Goal: Information Seeking & Learning: Learn about a topic

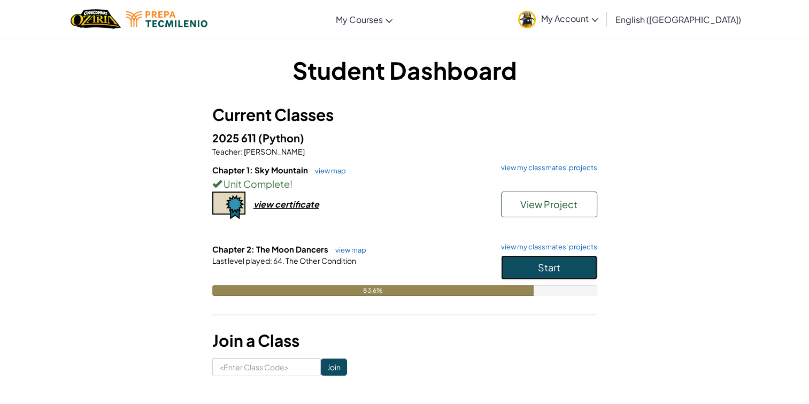
click at [546, 266] on span "Start" at bounding box center [549, 267] width 22 height 12
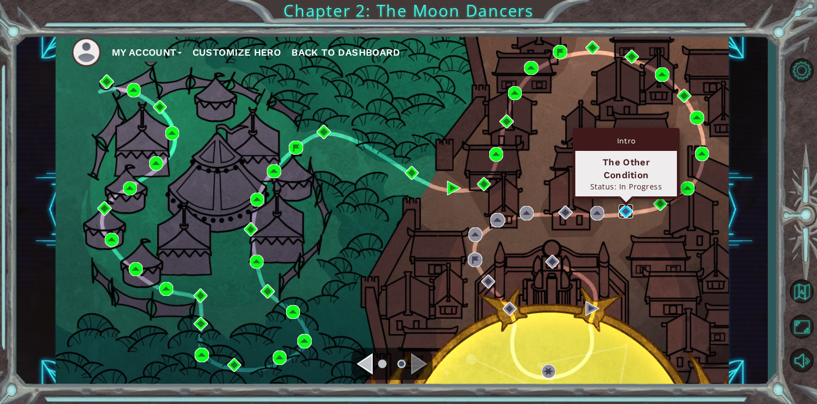
click at [624, 205] on img at bounding box center [626, 211] width 14 height 14
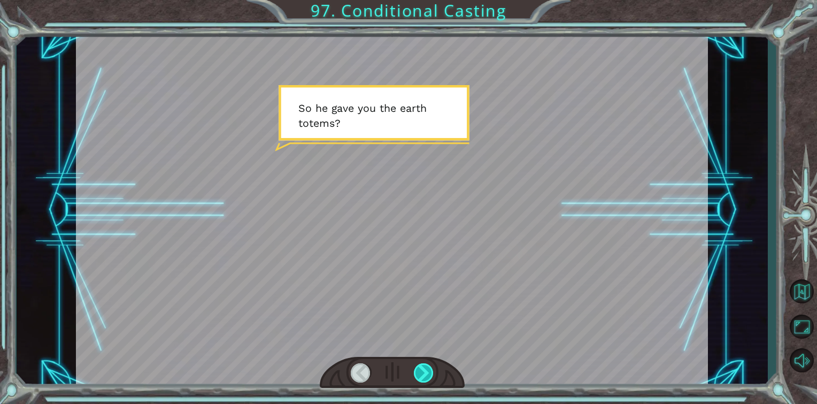
click at [417, 370] on div at bounding box center [424, 372] width 20 height 19
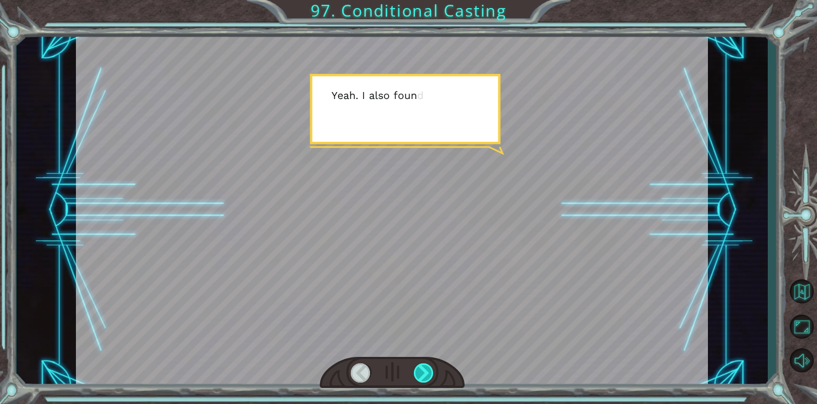
click at [417, 370] on div at bounding box center [424, 372] width 20 height 19
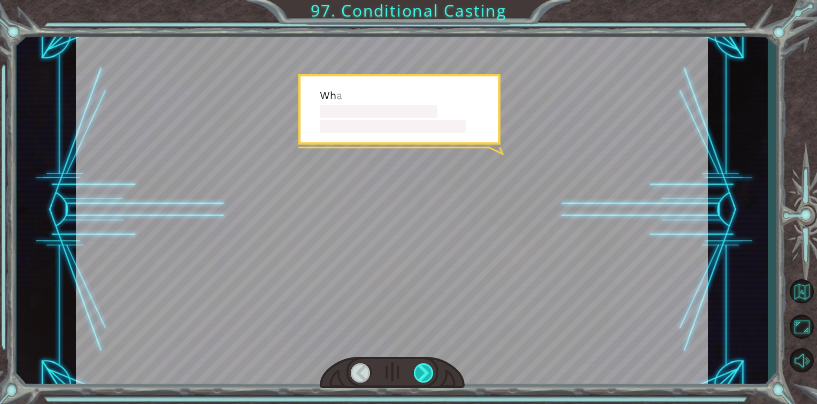
click at [417, 370] on div at bounding box center [424, 372] width 20 height 19
click at [417, 371] on div at bounding box center [424, 372] width 20 height 19
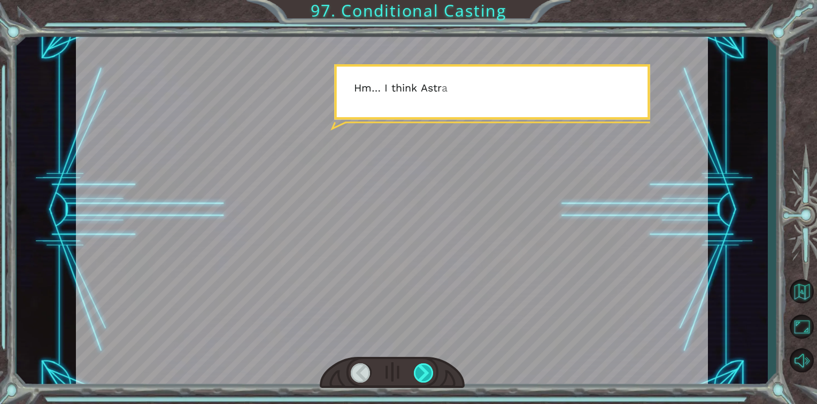
click at [417, 371] on div at bounding box center [424, 372] width 20 height 19
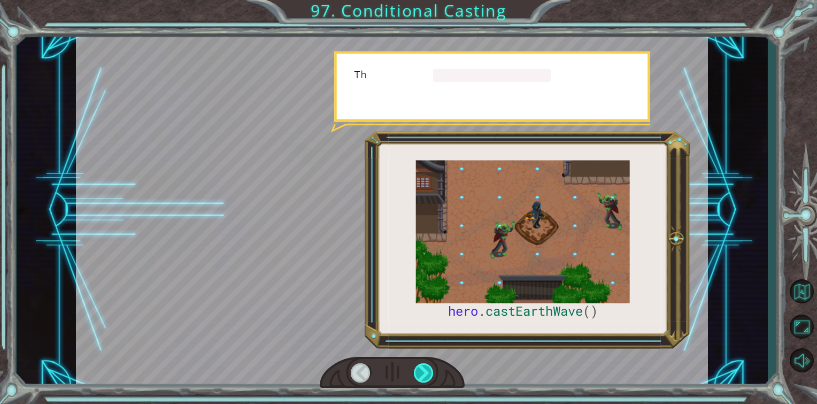
click at [417, 371] on div at bounding box center [424, 372] width 20 height 19
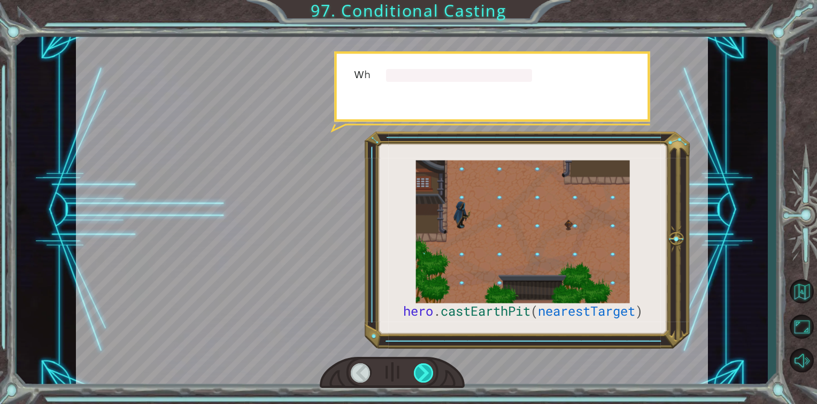
click at [417, 371] on div at bounding box center [424, 372] width 20 height 19
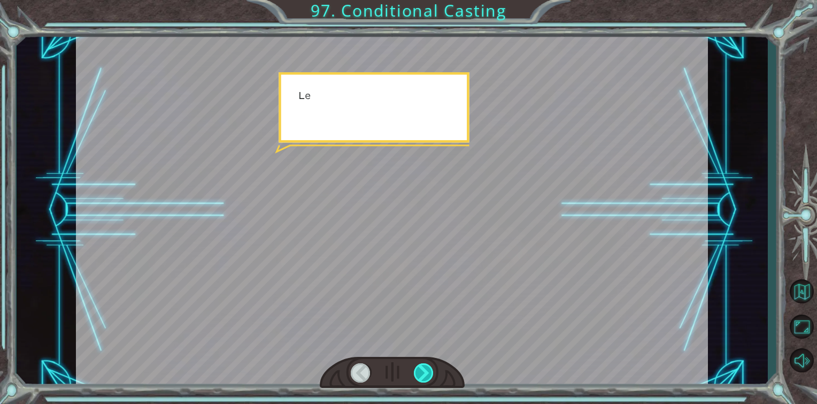
click at [417, 371] on div at bounding box center [424, 372] width 20 height 19
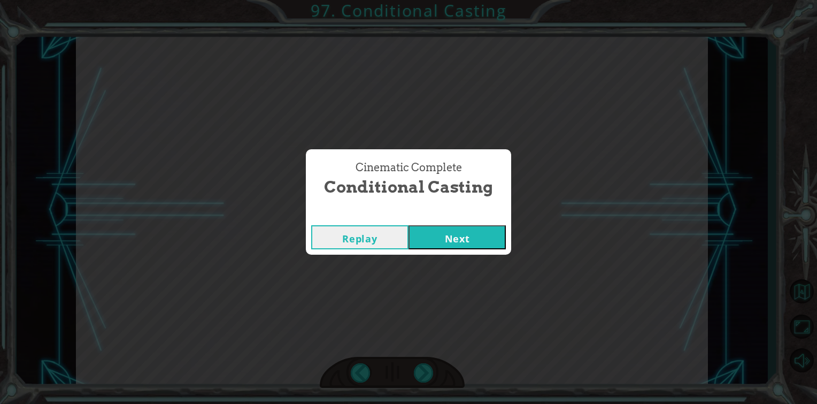
drag, startPoint x: 417, startPoint y: 371, endPoint x: 432, endPoint y: 235, distance: 136.2
click at [432, 235] on button "Next" at bounding box center [457, 237] width 97 height 24
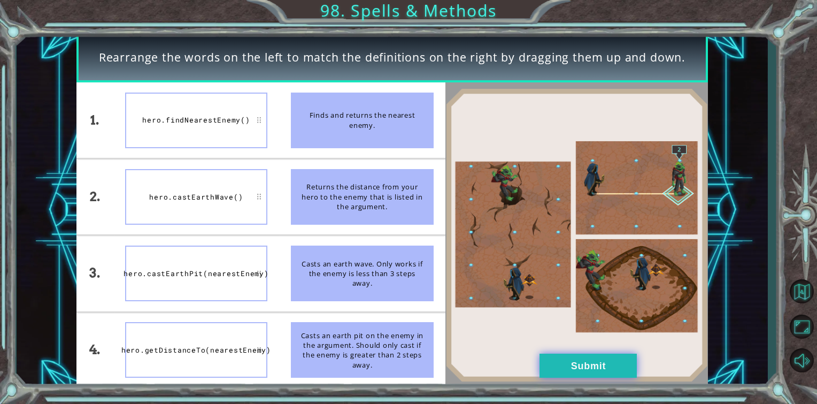
click at [565, 368] on button "Submit" at bounding box center [588, 366] width 97 height 24
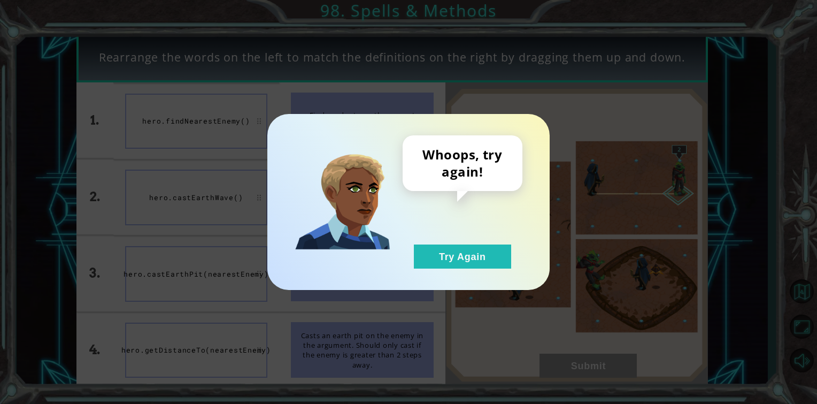
click at [446, 242] on div "Whoops, try again! Try Again" at bounding box center [463, 201] width 120 height 133
click at [451, 245] on button "Try Again" at bounding box center [462, 256] width 97 height 24
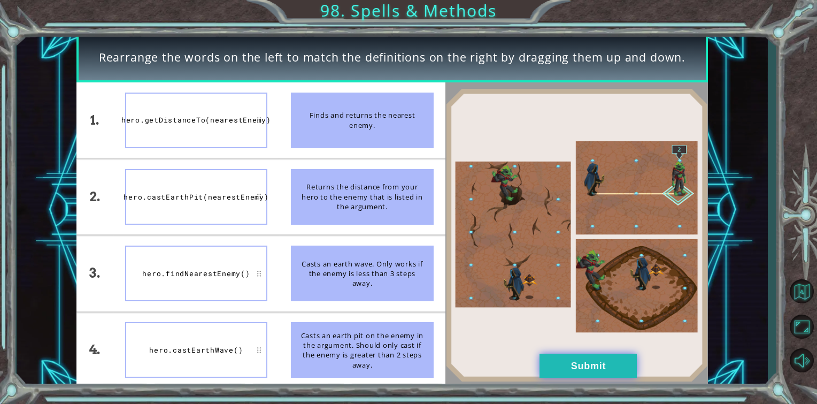
click at [588, 373] on button "Submit" at bounding box center [588, 366] width 97 height 24
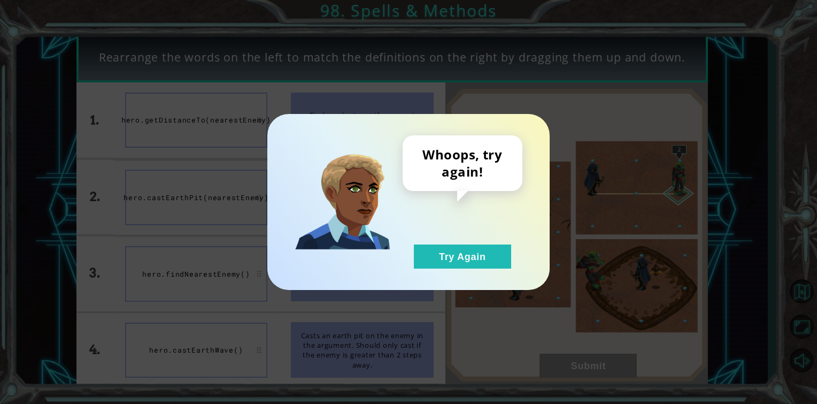
click at [434, 242] on div "Whoops, try again! Try Again" at bounding box center [463, 201] width 120 height 133
click at [439, 252] on button "Try Again" at bounding box center [462, 256] width 97 height 24
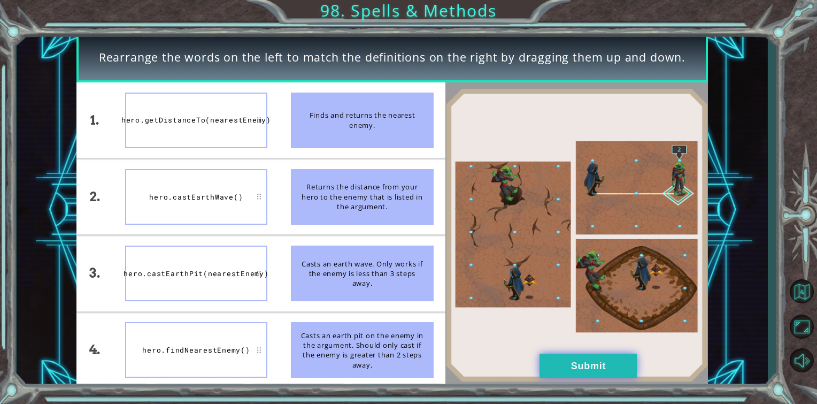
click at [573, 362] on button "Submit" at bounding box center [588, 366] width 97 height 24
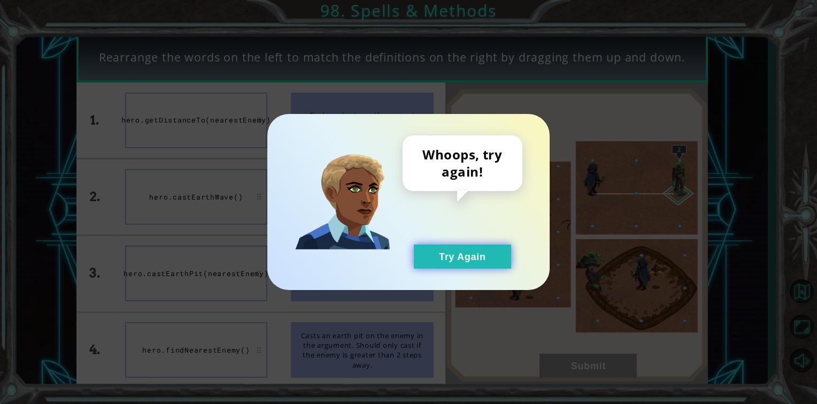
click at [492, 257] on button "Try Again" at bounding box center [462, 256] width 97 height 24
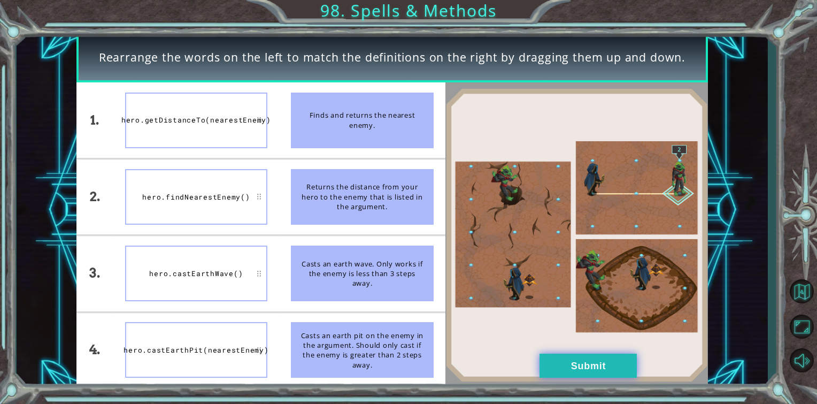
click at [571, 366] on button "Submit" at bounding box center [588, 366] width 97 height 24
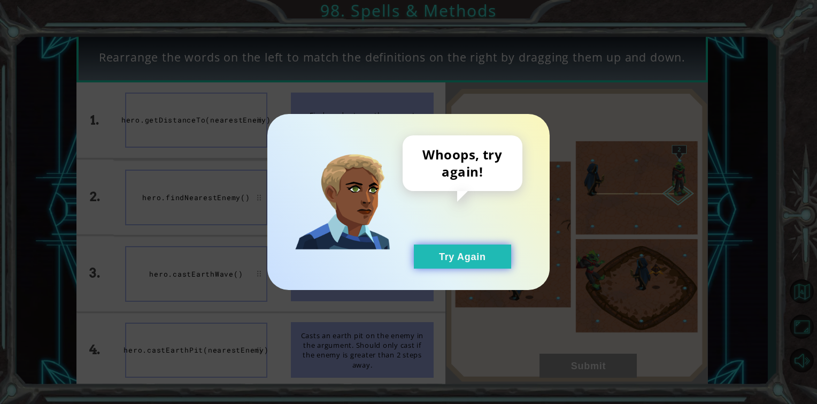
click at [457, 260] on button "Try Again" at bounding box center [462, 256] width 97 height 24
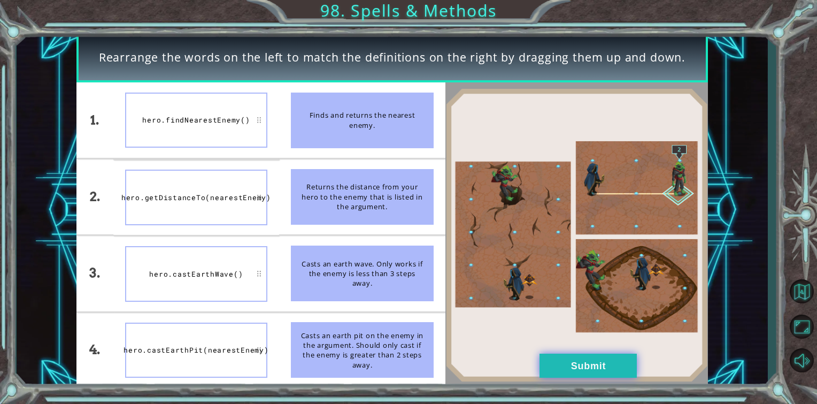
click at [583, 364] on button "Submit" at bounding box center [588, 366] width 97 height 24
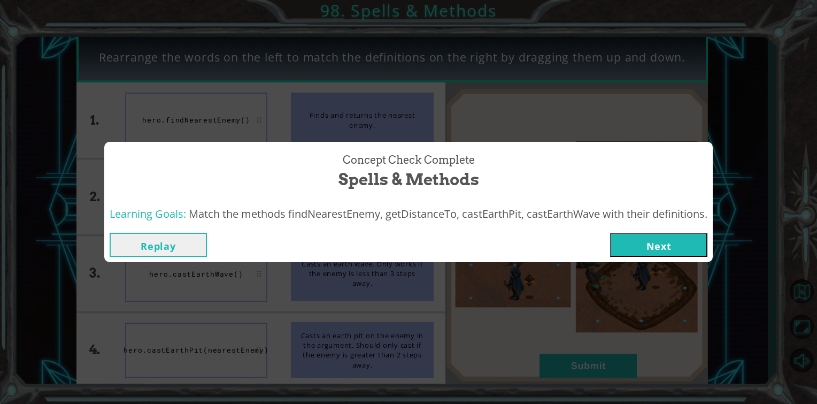
click at [645, 243] on button "Next" at bounding box center [658, 245] width 97 height 24
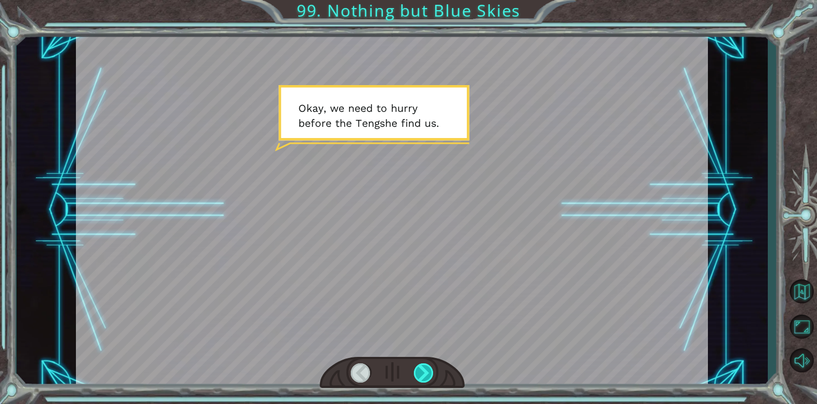
click at [423, 373] on div at bounding box center [424, 372] width 20 height 19
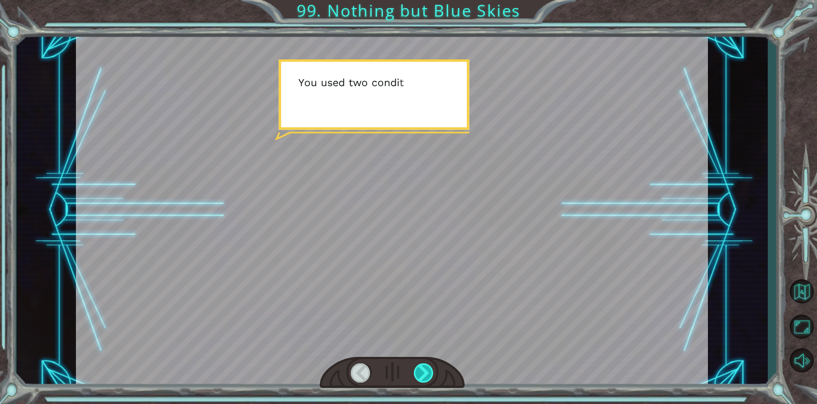
click at [424, 372] on div at bounding box center [424, 372] width 20 height 19
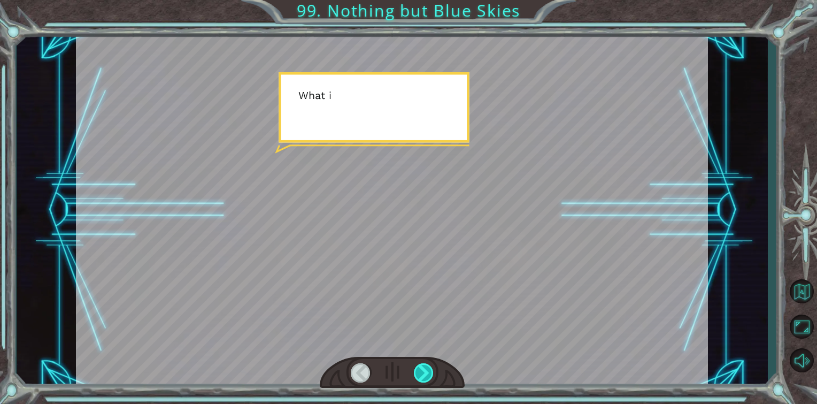
click at [425, 371] on div at bounding box center [424, 372] width 20 height 19
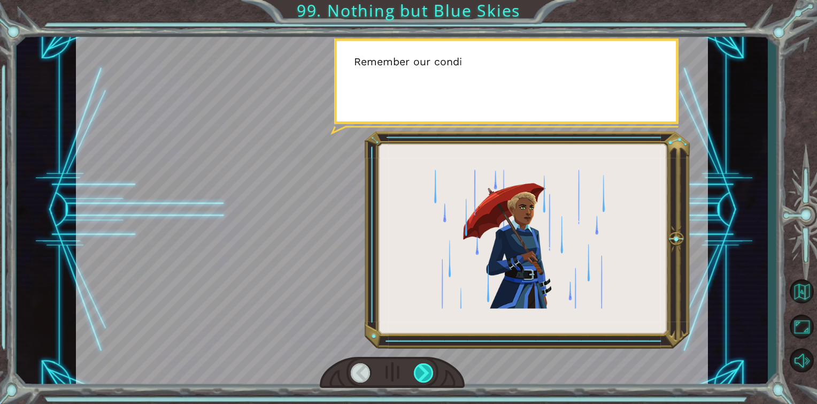
click at [425, 371] on div at bounding box center [424, 372] width 20 height 19
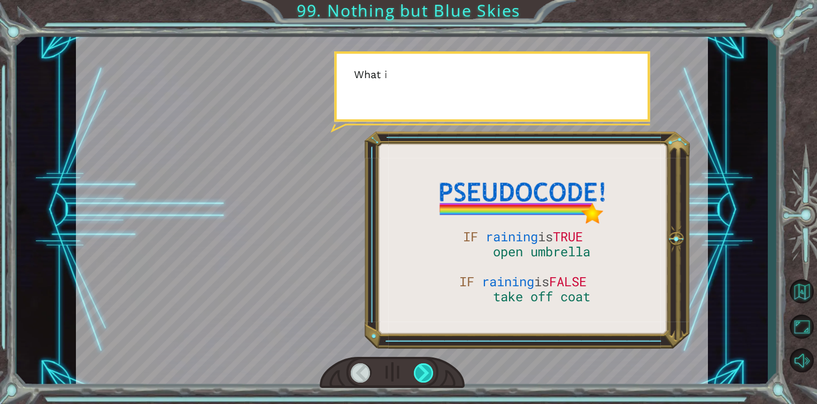
click at [425, 371] on div at bounding box center [424, 372] width 20 height 19
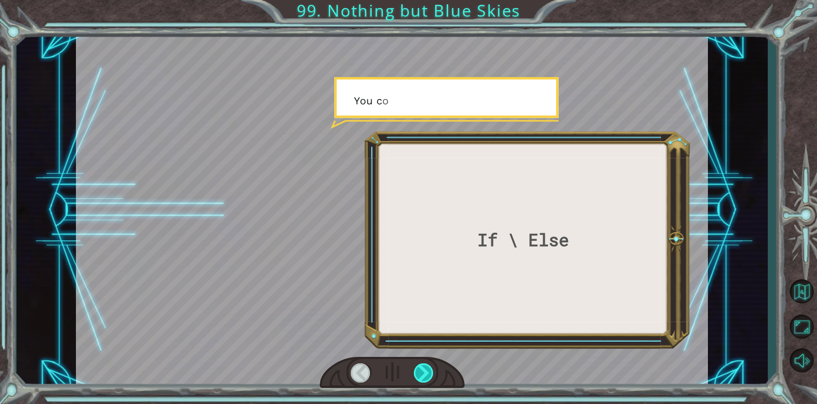
click at [425, 371] on div at bounding box center [424, 372] width 20 height 19
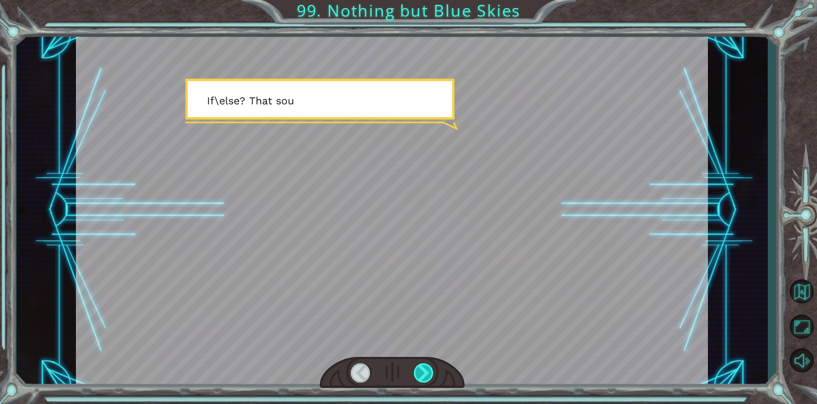
click at [425, 371] on div at bounding box center [424, 372] width 20 height 19
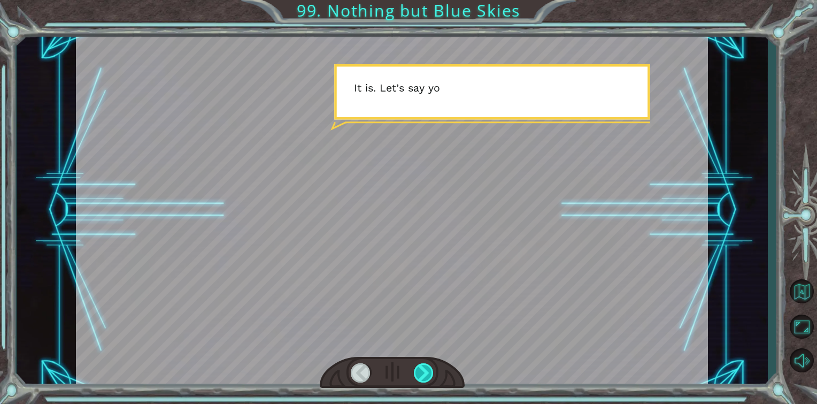
click at [425, 371] on div at bounding box center [424, 372] width 20 height 19
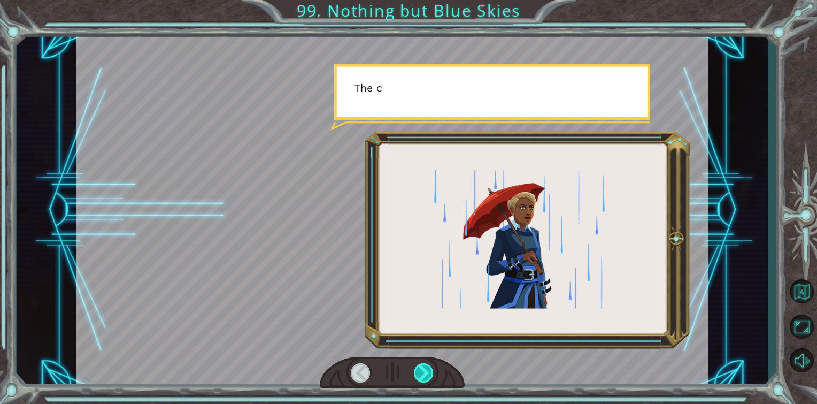
click at [425, 371] on div at bounding box center [424, 372] width 20 height 19
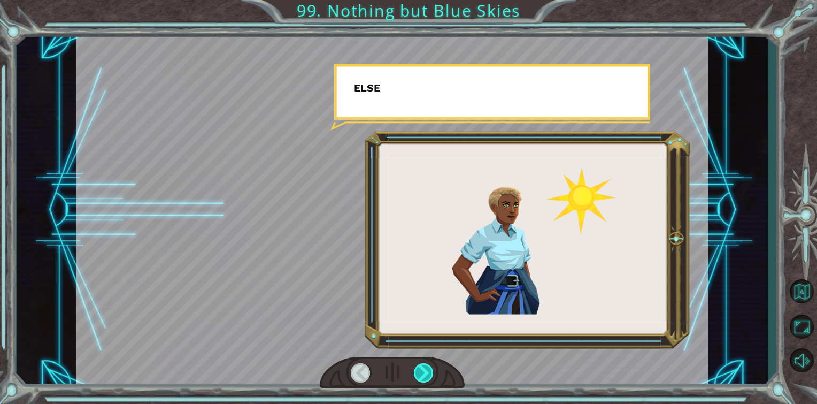
click at [425, 367] on div at bounding box center [424, 372] width 20 height 19
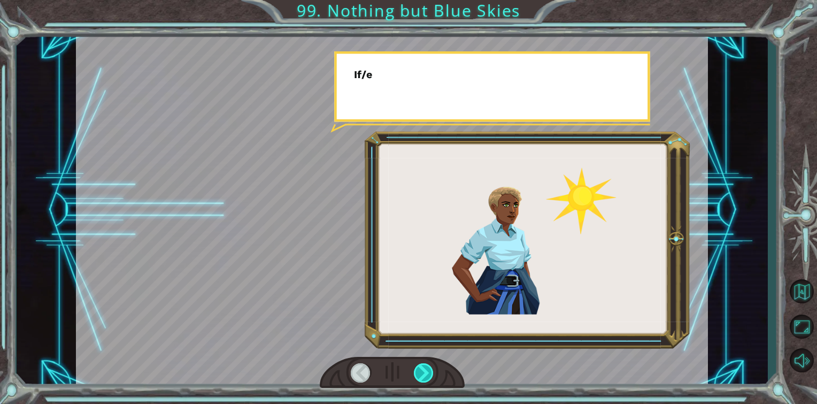
click at [426, 368] on div at bounding box center [424, 372] width 20 height 19
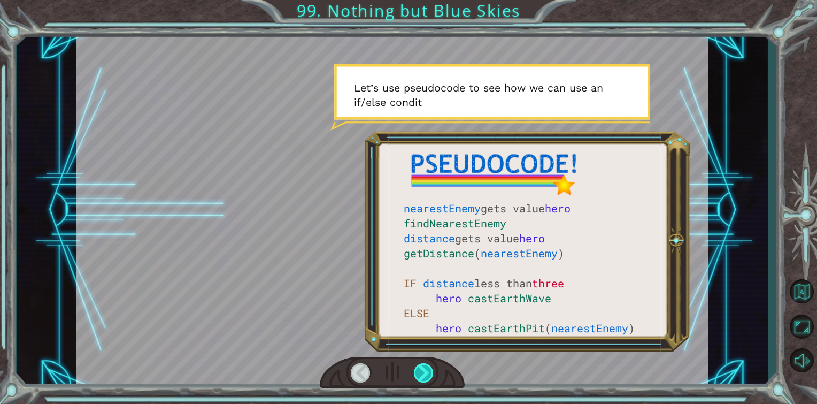
click at [421, 373] on div at bounding box center [424, 372] width 20 height 19
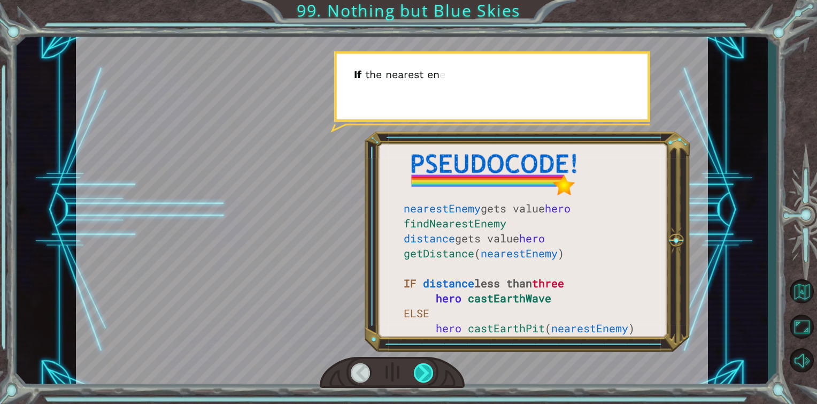
click at [421, 373] on div at bounding box center [424, 372] width 20 height 19
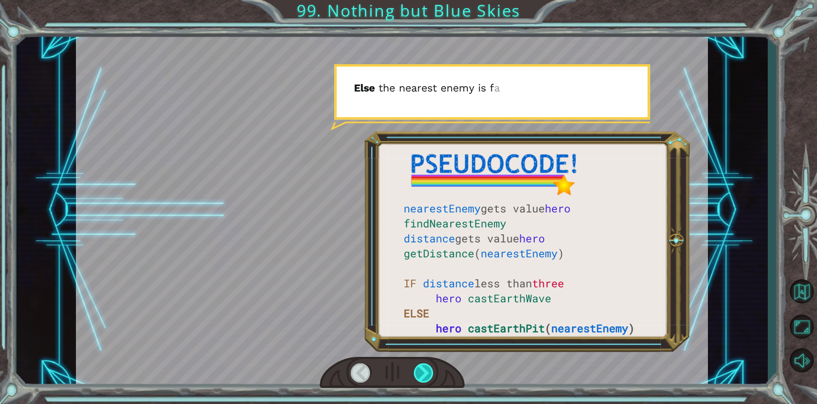
click at [421, 374] on div at bounding box center [424, 372] width 20 height 19
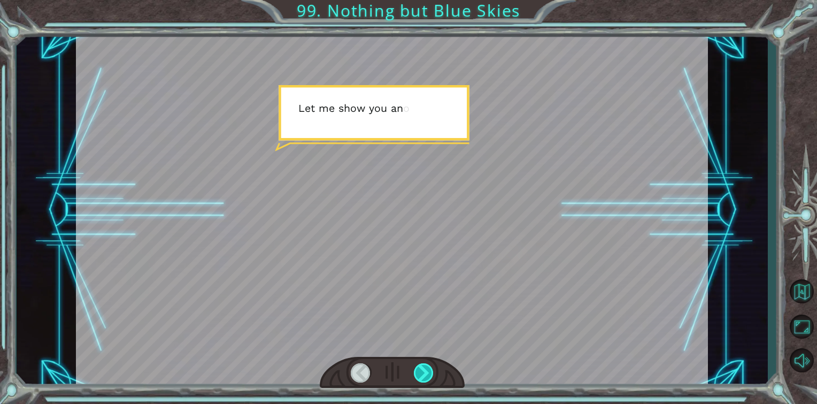
click at [421, 374] on div at bounding box center [424, 372] width 20 height 19
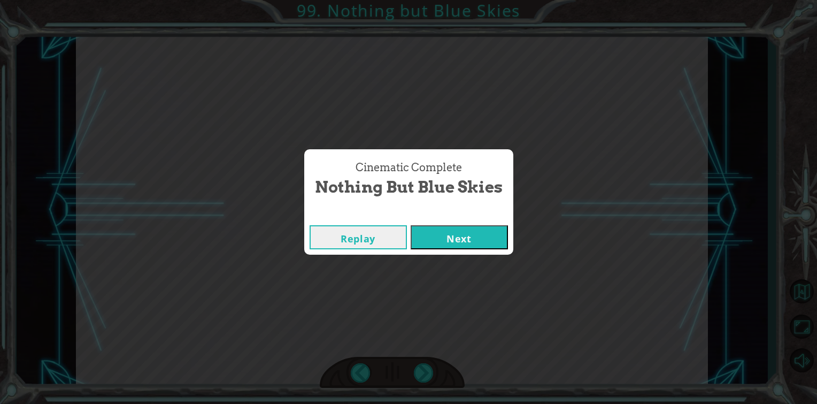
click at [423, 241] on button "Next" at bounding box center [459, 237] width 97 height 24
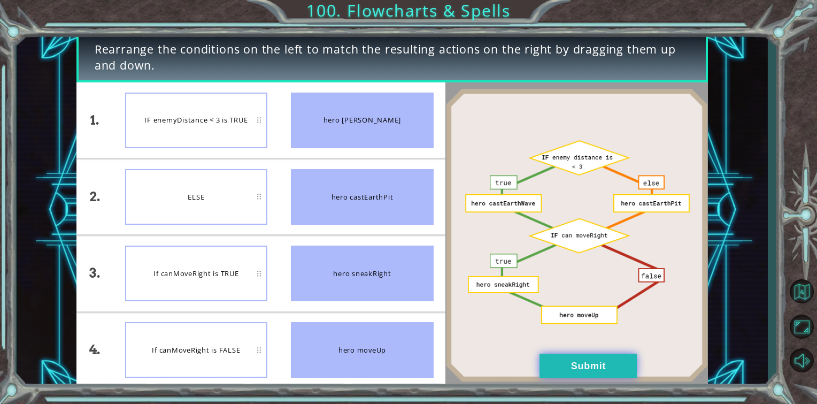
click at [585, 364] on button "Submit" at bounding box center [588, 366] width 97 height 24
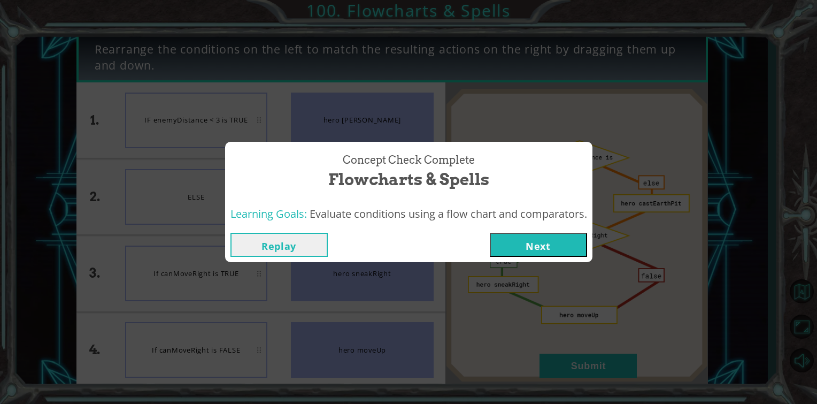
click at [512, 246] on button "Next" at bounding box center [538, 245] width 97 height 24
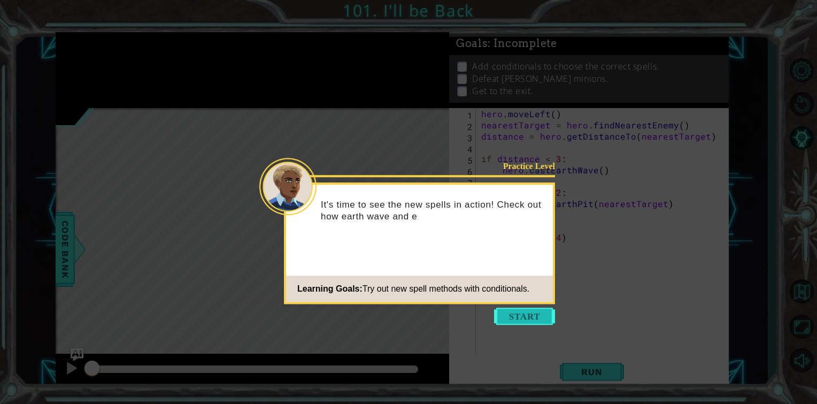
click at [506, 314] on button "Start" at bounding box center [524, 316] width 61 height 17
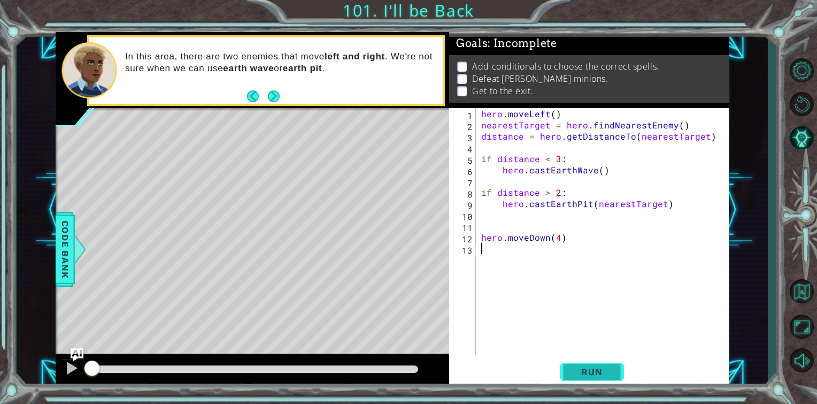
click at [606, 373] on span "Run" at bounding box center [592, 371] width 42 height 11
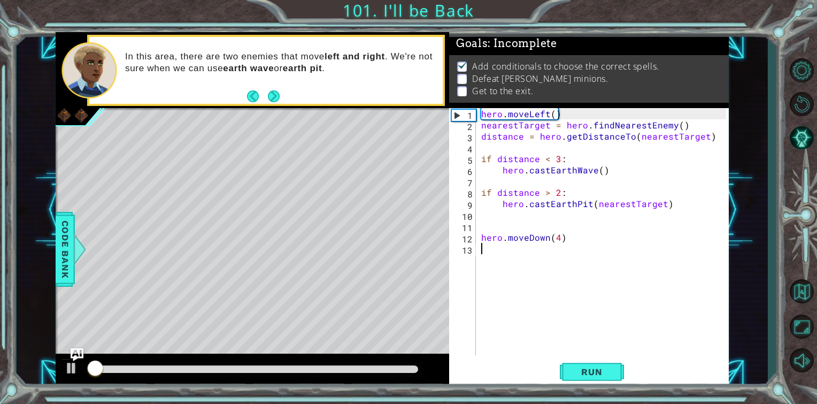
scroll to position [4, 0]
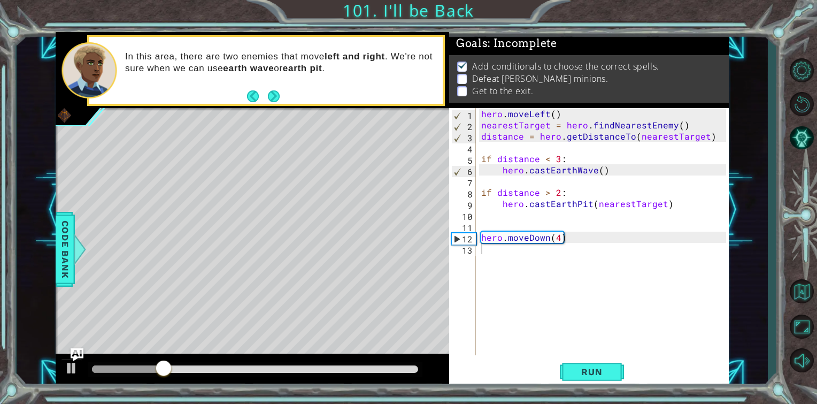
drag, startPoint x: 342, startPoint y: 210, endPoint x: 340, endPoint y: 215, distance: 5.8
click at [340, 215] on div "Level Map" at bounding box center [303, 265] width 494 height 315
click at [490, 248] on div "hero . moveLeft ( ) nearestTarget = hero . findNearestEnemy ( ) distance = hero…" at bounding box center [605, 243] width 252 height 270
click at [447, 164] on div "Level Map" at bounding box center [303, 265] width 494 height 315
drag, startPoint x: 477, startPoint y: 124, endPoint x: 517, endPoint y: 140, distance: 43.5
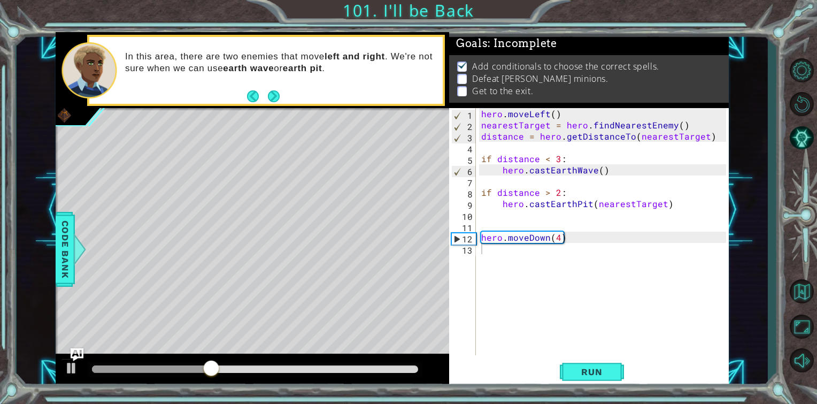
click at [517, 140] on div "1 2 3 4 5 6 7 8 9 10 11 12 13 hero . moveLeft ( ) nearestTarget = hero . findNe…" at bounding box center [587, 231] width 277 height 247
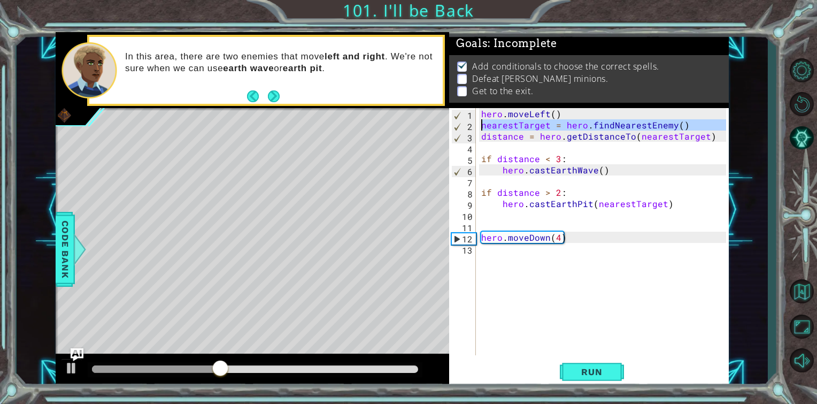
drag, startPoint x: 466, startPoint y: 129, endPoint x: 486, endPoint y: 130, distance: 19.8
click at [488, 129] on div "1 2 3 4 5 6 7 8 9 10 11 12 13 hero . moveLeft ( ) nearestTarget = hero . findNe…" at bounding box center [587, 231] width 277 height 247
click at [474, 132] on div "3" at bounding box center [464, 137] width 24 height 11
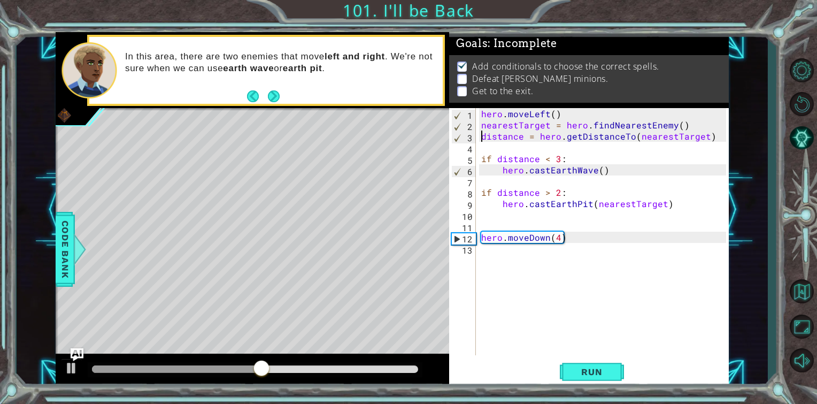
click at [474, 127] on div "2" at bounding box center [464, 126] width 24 height 11
click at [478, 116] on div "nearestTarget = hero.findNearestEnemy() 1 2 3 4 5 6 7 8 9 10 11 12 13 hero . mo…" at bounding box center [587, 231] width 277 height 247
click at [479, 110] on div "hero . moveLeft ( ) nearestTarget = hero . findNearestEnemy ( ) distance = hero…" at bounding box center [605, 243] width 252 height 270
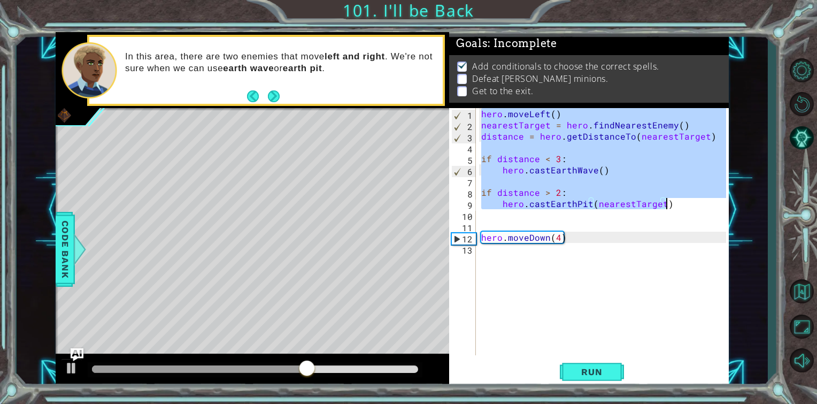
drag, startPoint x: 483, startPoint y: 110, endPoint x: 673, endPoint y: 205, distance: 212.7
click at [673, 205] on div "hero . moveLeft ( ) nearestTarget = hero . findNearestEnemy ( ) distance = hero…" at bounding box center [605, 243] width 252 height 270
type textarea "if distance > 2: hero.castEarthPit(nearestTarget)"
click at [534, 265] on div "hero . moveLeft ( ) nearestTarget = hero . findNearestEnemy ( ) distance = hero…" at bounding box center [605, 243] width 252 height 270
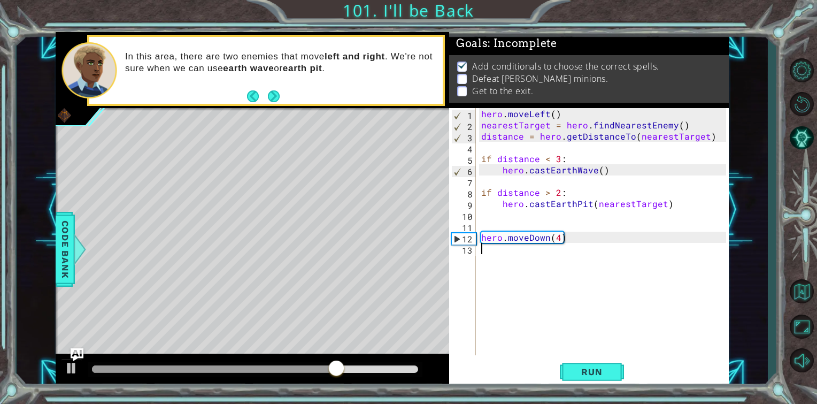
paste textarea "hero.castEarthPit(nearestTarget)"
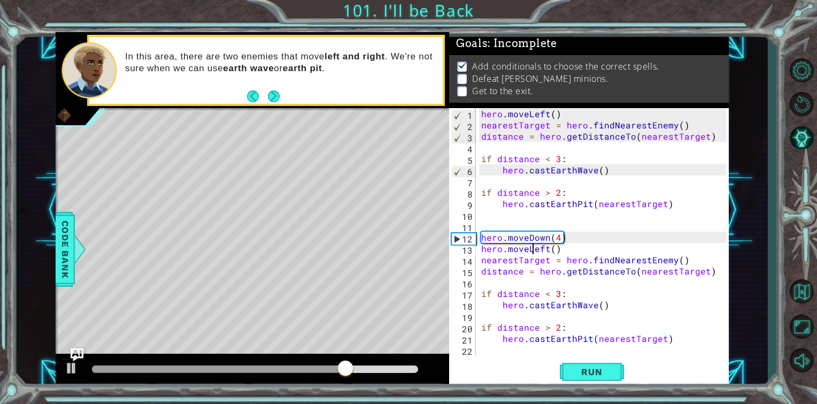
click at [537, 247] on div "hero . moveLeft ( ) nearestTarget = hero . findNearestEnemy ( ) distance = hero…" at bounding box center [605, 243] width 252 height 270
click at [546, 250] on div "hero . moveLeft ( ) nearestTarget = hero . findNearestEnemy ( ) distance = hero…" at bounding box center [605, 243] width 252 height 270
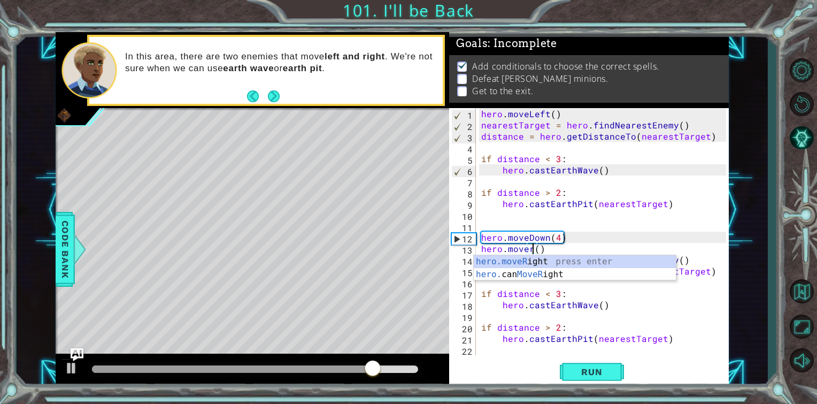
scroll to position [0, 3]
click at [507, 255] on div "hero.moveL eft press enter hero. can MoveL eft press enter" at bounding box center [575, 280] width 202 height 51
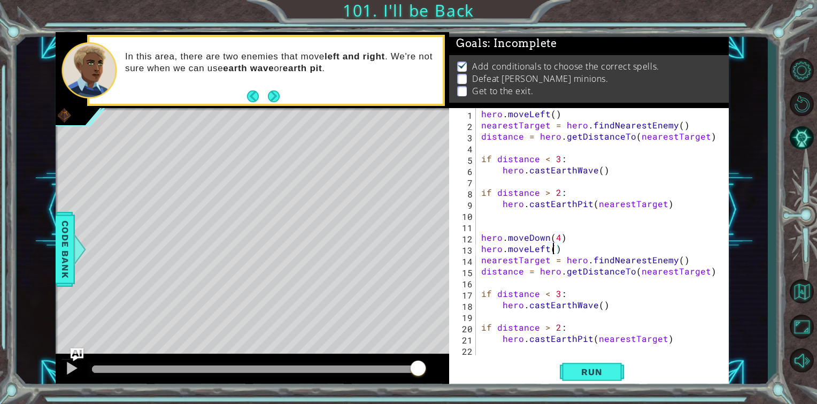
scroll to position [0, 4]
click at [606, 370] on span "Run" at bounding box center [592, 371] width 42 height 11
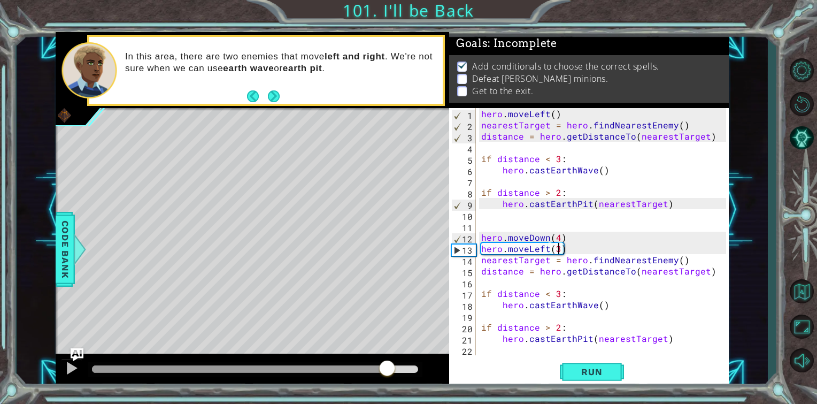
drag, startPoint x: 139, startPoint y: 368, endPoint x: 387, endPoint y: 364, distance: 247.7
click at [387, 364] on div at bounding box center [387, 368] width 19 height 19
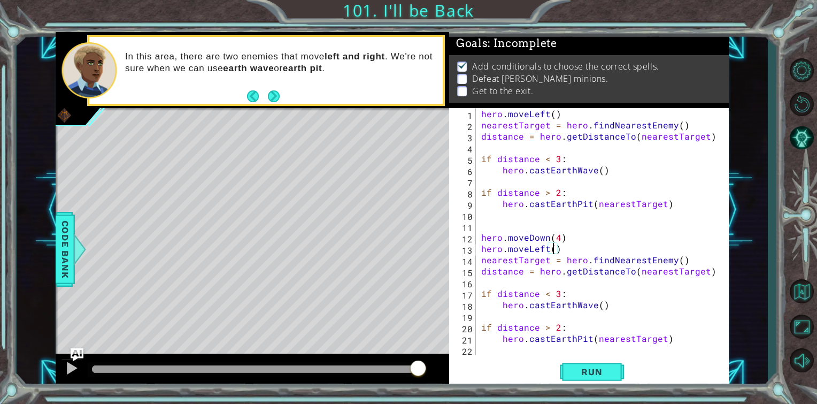
click at [571, 247] on div "hero . moveLeft ( ) nearestTarget = hero . findNearestEnemy ( ) distance = hero…" at bounding box center [605, 243] width 252 height 270
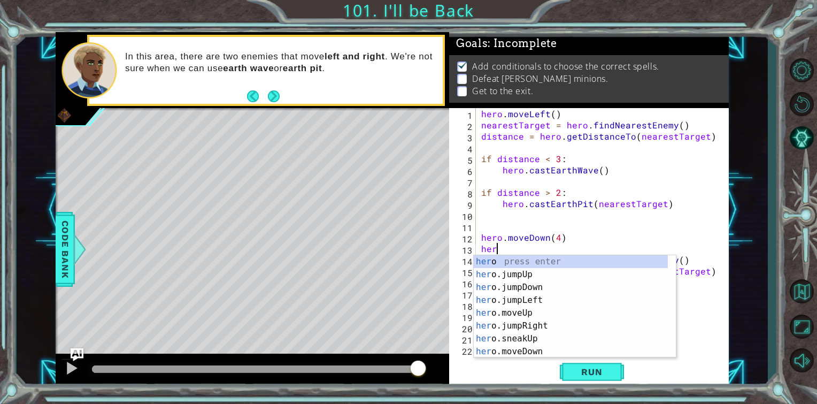
scroll to position [0, 0]
type textarea "h"
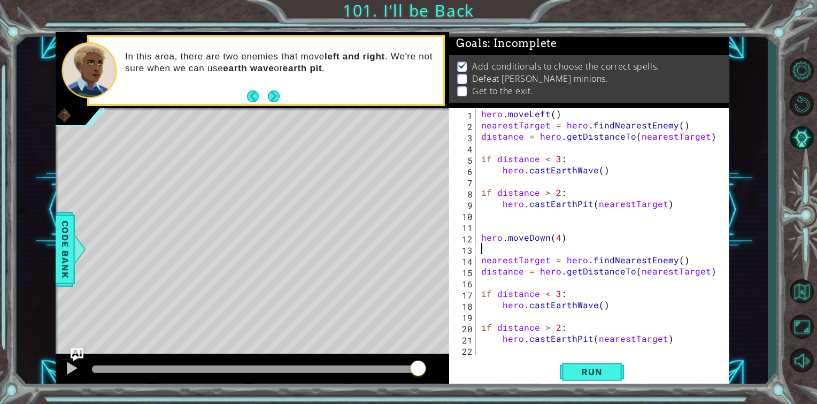
type textarea "hero.moveDown(4)"
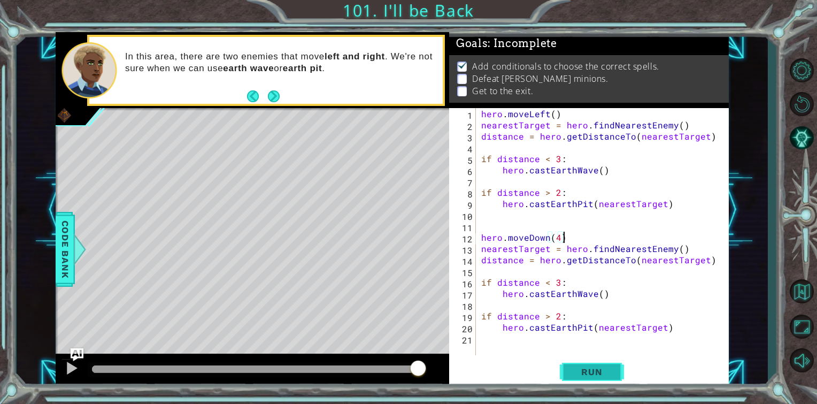
click at [584, 362] on button "Run" at bounding box center [592, 372] width 64 height 28
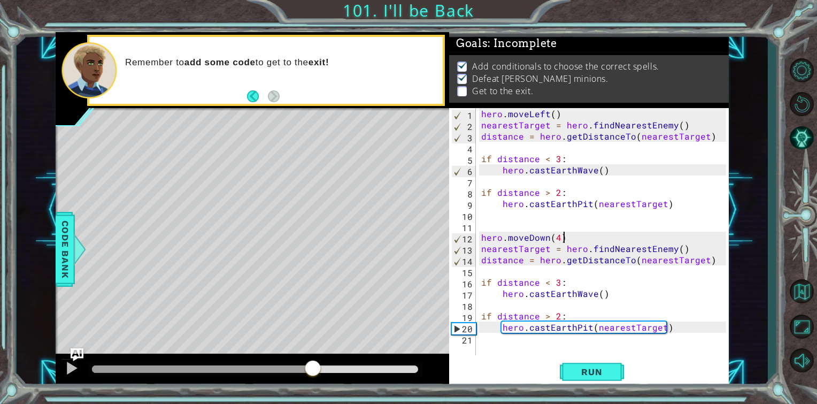
drag, startPoint x: 97, startPoint y: 370, endPoint x: 318, endPoint y: 374, distance: 221.5
click at [318, 374] on div at bounding box center [312, 368] width 19 height 19
click at [501, 339] on div "hero . moveLeft ( ) nearestTarget = hero . findNearestEnemy ( ) distance = hero…" at bounding box center [605, 243] width 252 height 270
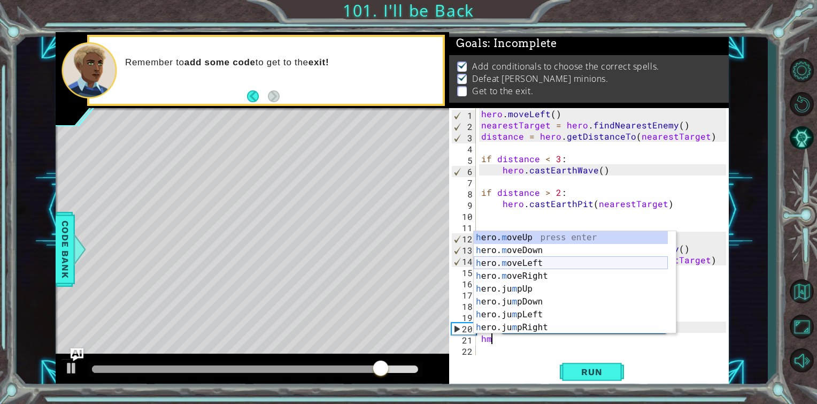
click at [520, 264] on div "h ero. m oveUp press enter h ero. m oveDown press enter h ero. m oveLeft press …" at bounding box center [571, 295] width 194 height 128
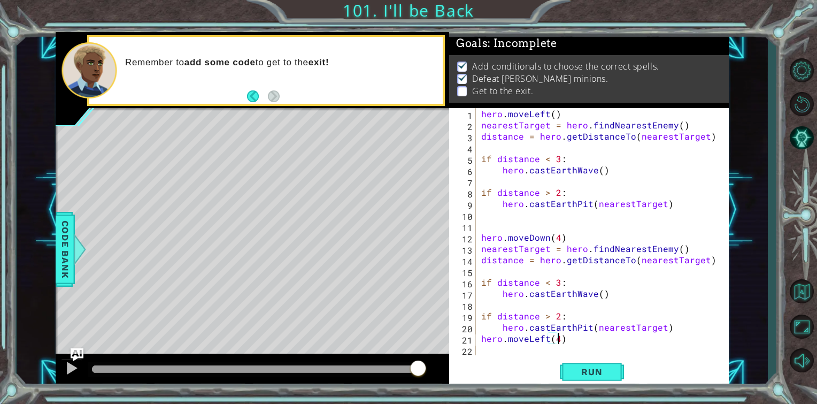
type textarea "hero.moveLeft(4)"
click at [492, 351] on div "hero . moveLeft ( ) nearestTarget = hero . findNearestEnemy ( ) distance = hero…" at bounding box center [605, 243] width 252 height 270
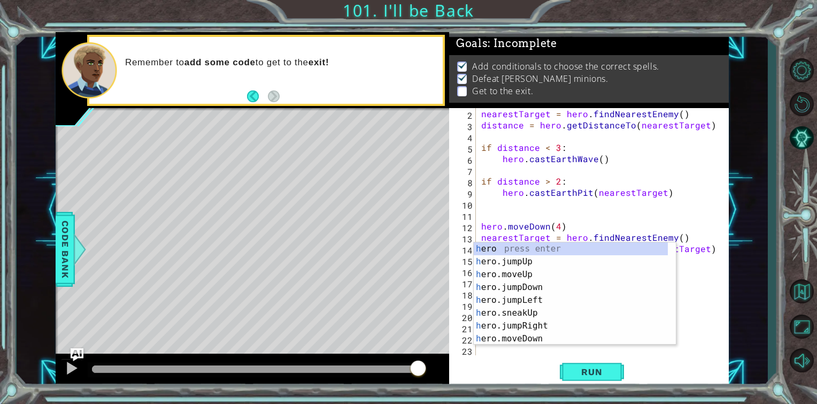
scroll to position [11, 0]
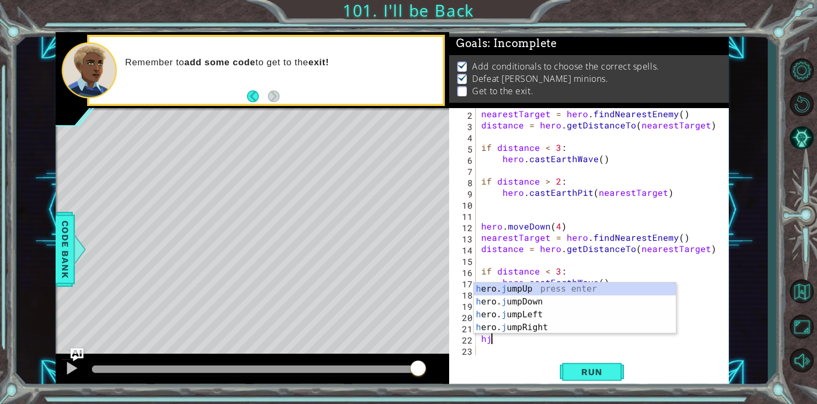
type textarea "hj"
click at [534, 315] on div "h ero. j umpUp press enter h ero. j umpDown press enter h ero. j umpLeft press …" at bounding box center [575, 320] width 202 height 77
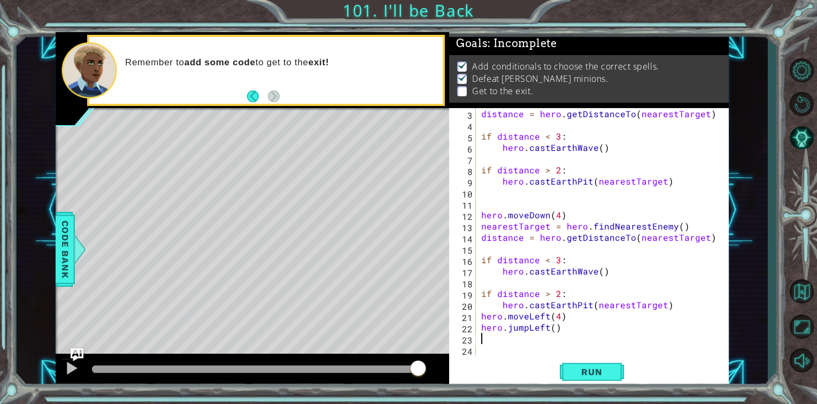
scroll to position [22, 0]
click at [581, 371] on span "Run" at bounding box center [592, 371] width 42 height 11
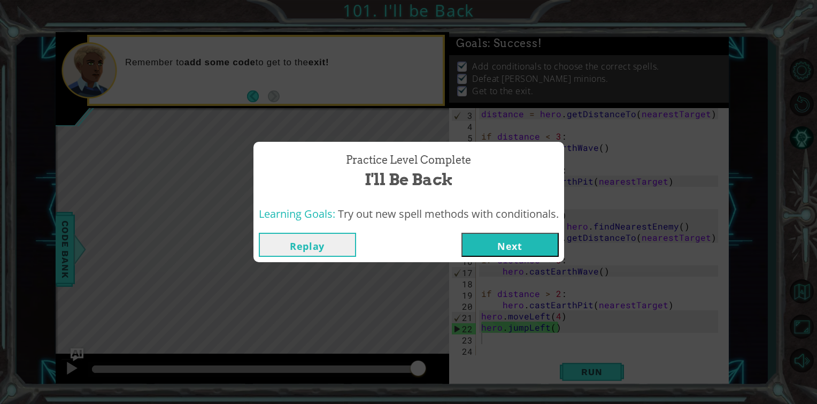
drag, startPoint x: 110, startPoint y: 367, endPoint x: 445, endPoint y: 390, distance: 336.1
click at [439, 392] on body "1 ההההההההההההההההההההההההההההההההההההההההההההההההההההההההההההההההההההההההההההה…" at bounding box center [408, 202] width 817 height 404
click at [485, 245] on button "Next" at bounding box center [510, 245] width 97 height 24
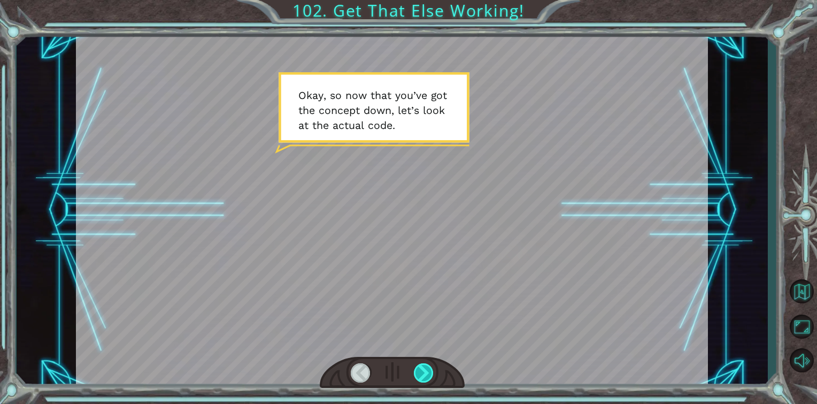
click at [426, 370] on div at bounding box center [424, 372] width 20 height 19
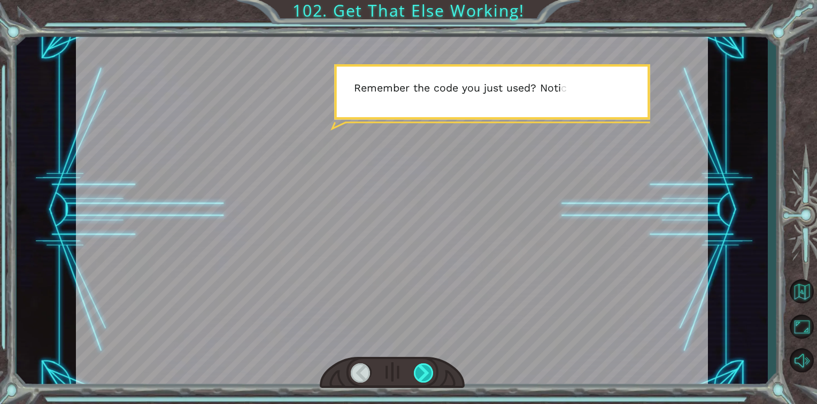
click at [426, 369] on div at bounding box center [424, 372] width 20 height 19
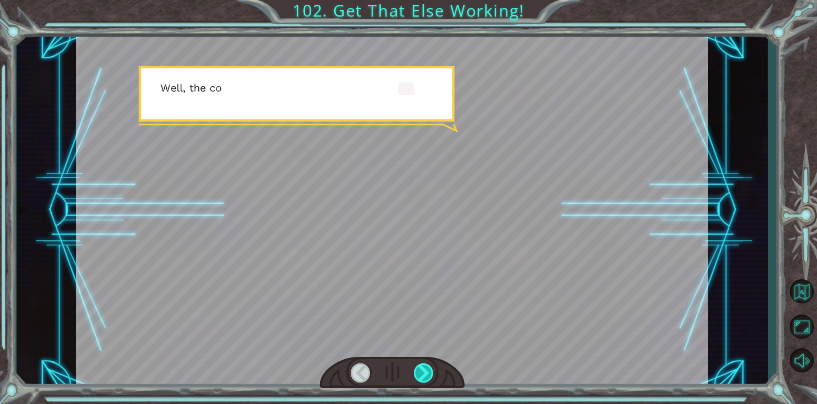
click at [427, 368] on div at bounding box center [424, 372] width 20 height 19
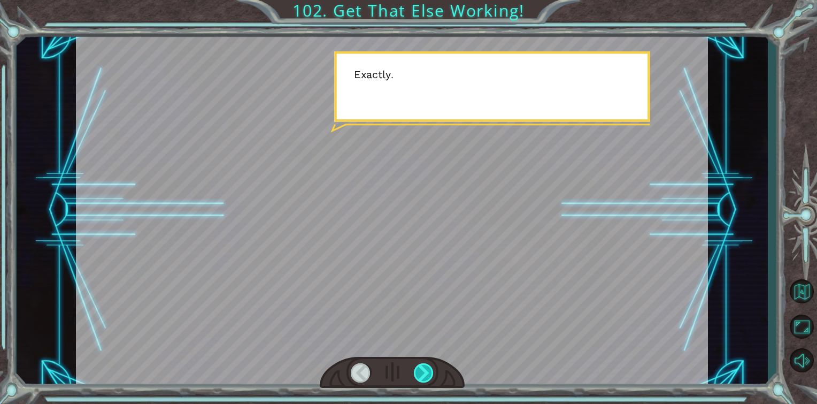
click at [428, 368] on div at bounding box center [424, 372] width 20 height 19
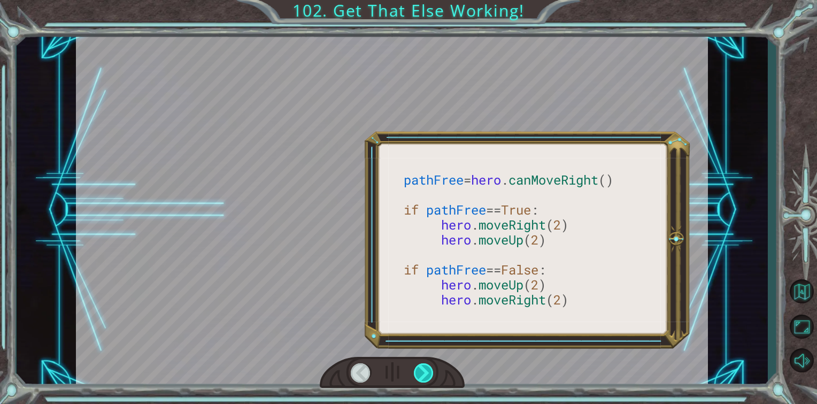
click at [432, 366] on div at bounding box center [424, 372] width 20 height 19
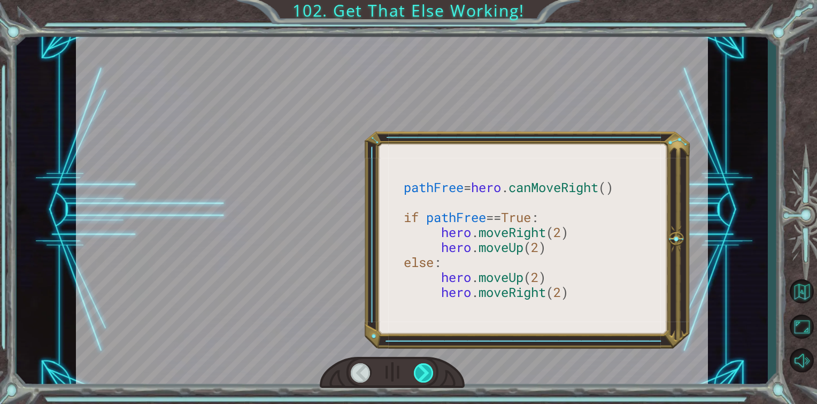
click at [425, 365] on div at bounding box center [424, 372] width 20 height 19
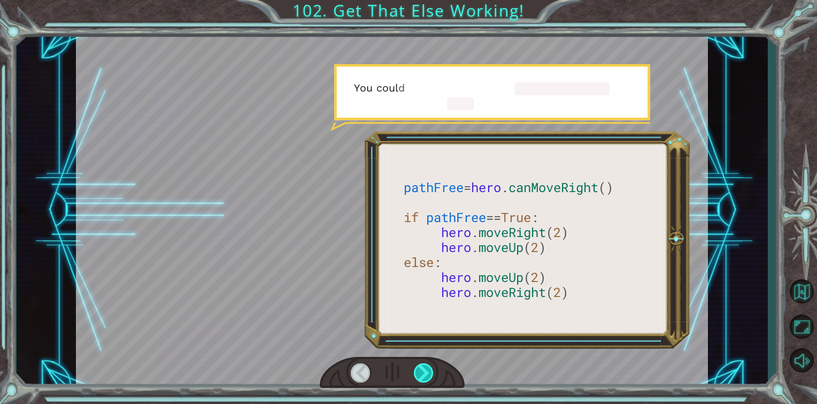
click at [425, 365] on div at bounding box center [424, 372] width 20 height 19
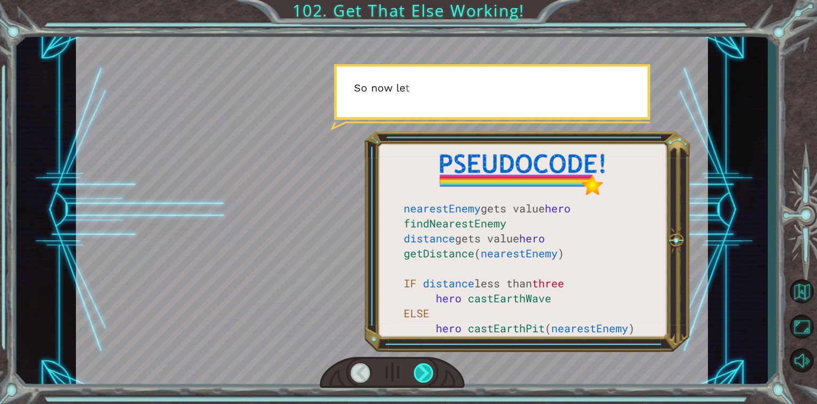
click at [425, 365] on div at bounding box center [424, 372] width 20 height 19
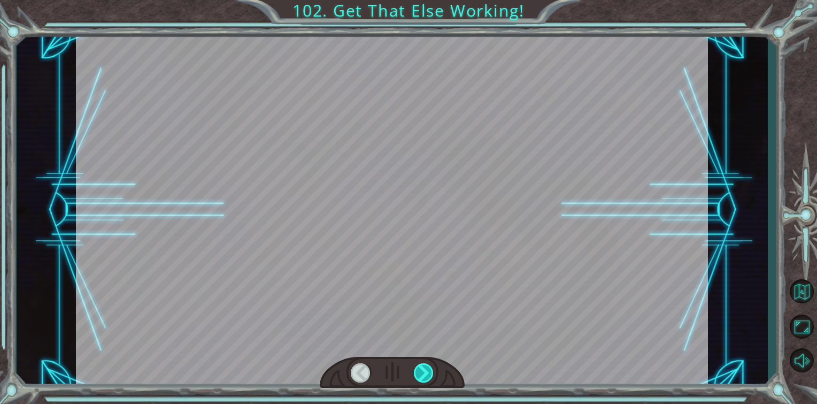
click at [425, 365] on div at bounding box center [424, 372] width 20 height 19
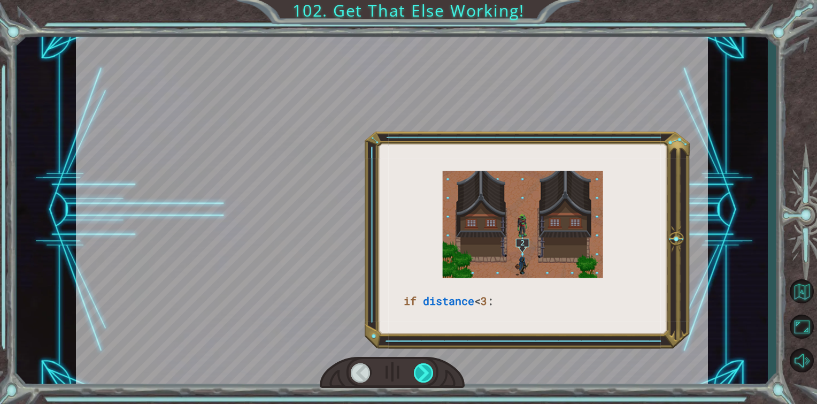
click at [425, 365] on div at bounding box center [424, 372] width 20 height 19
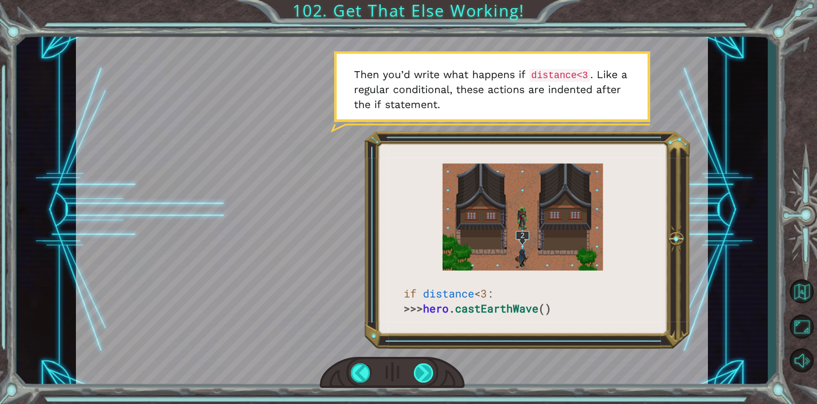
click at [418, 374] on div at bounding box center [424, 372] width 20 height 19
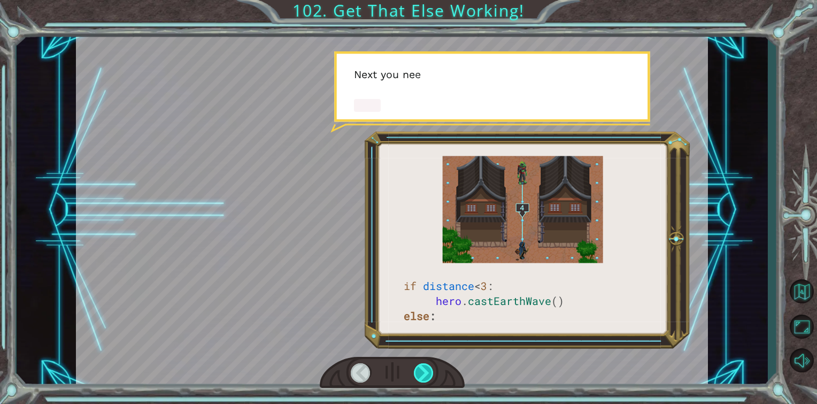
click at [419, 370] on div at bounding box center [424, 372] width 20 height 19
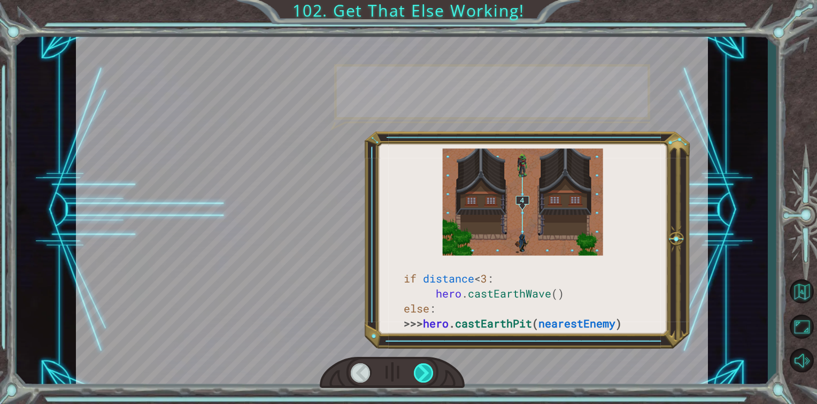
click at [419, 370] on div at bounding box center [424, 372] width 20 height 19
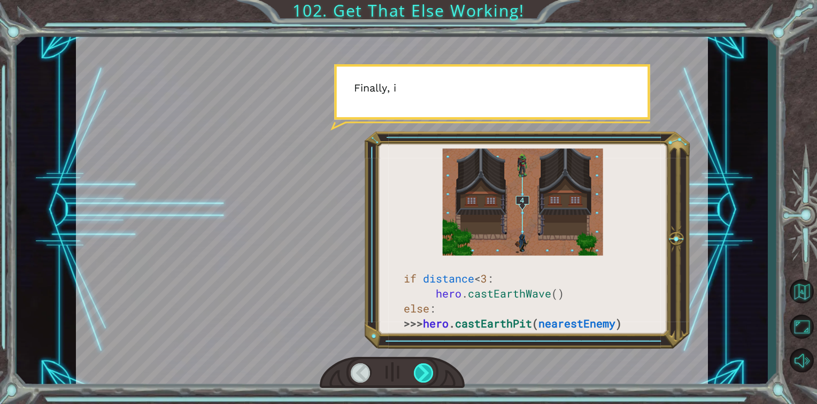
click at [419, 374] on div at bounding box center [424, 372] width 20 height 19
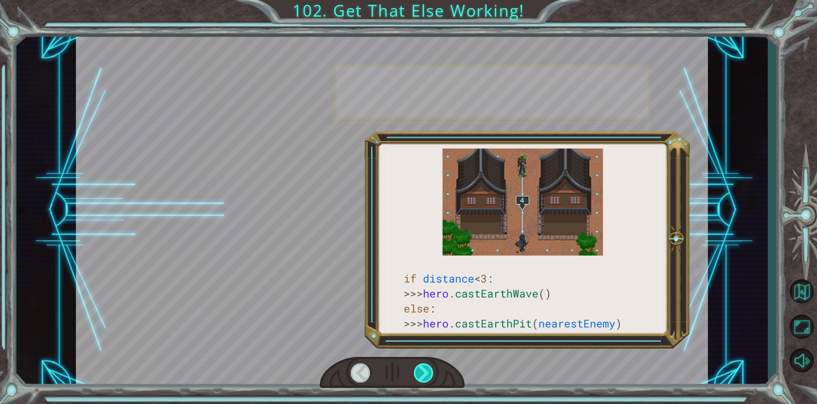
click at [420, 374] on div at bounding box center [424, 372] width 20 height 19
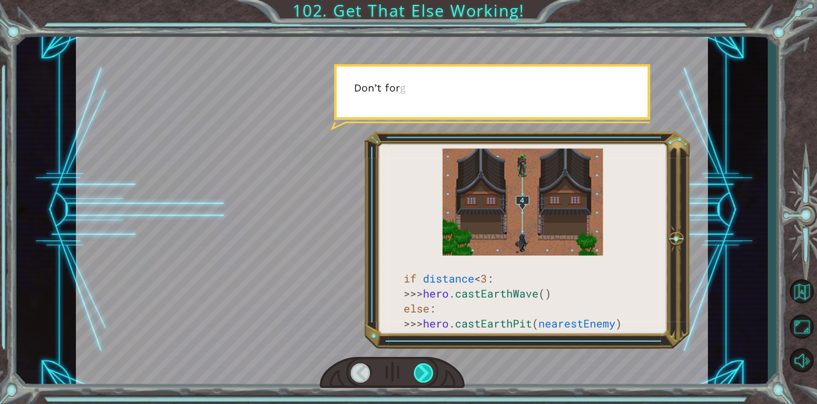
click at [421, 374] on div at bounding box center [424, 372] width 20 height 19
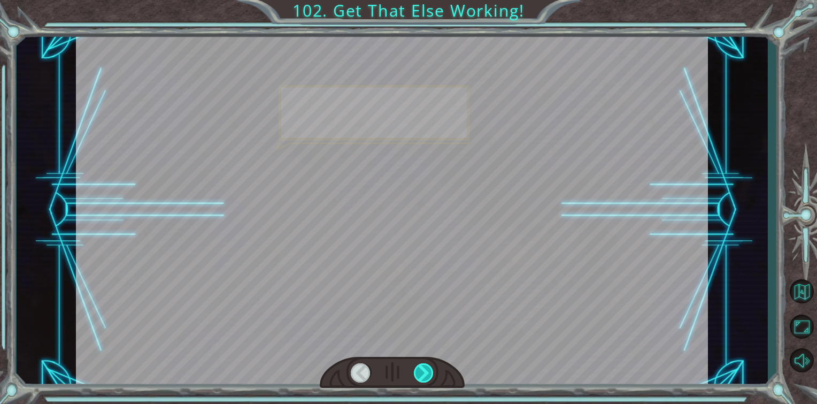
click at [421, 373] on div at bounding box center [424, 372] width 20 height 19
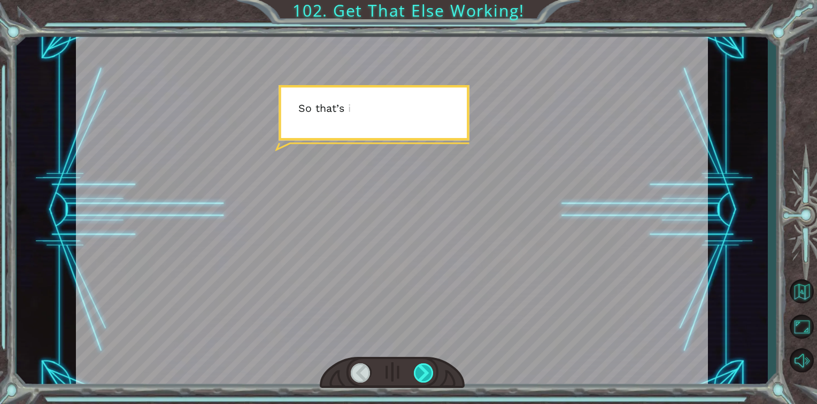
click at [421, 373] on div at bounding box center [424, 372] width 20 height 19
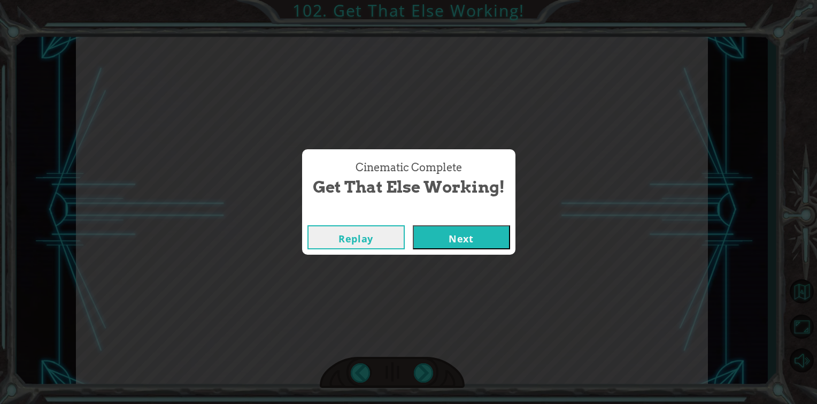
click at [423, 235] on button "Next" at bounding box center [461, 237] width 97 height 24
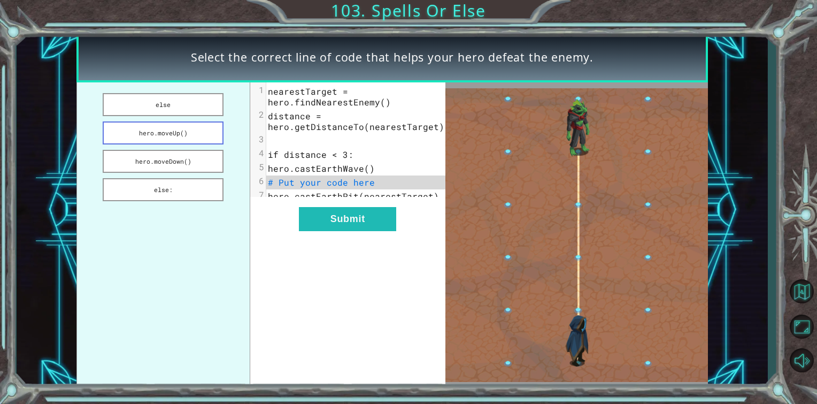
click at [158, 132] on button "hero.moveUp()" at bounding box center [163, 132] width 121 height 23
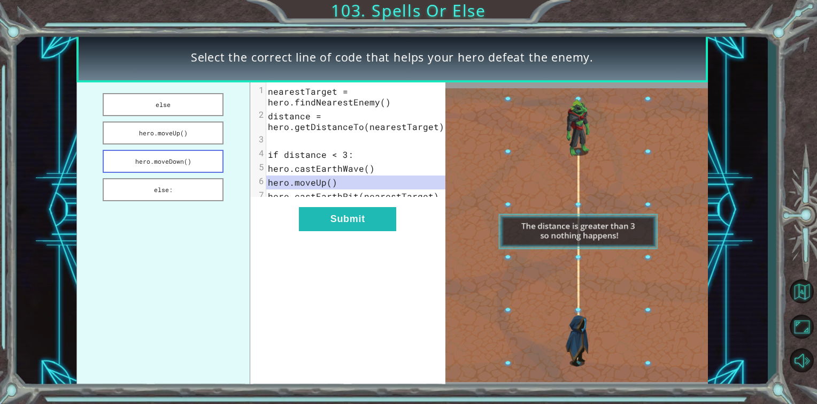
click at [180, 160] on button "hero.moveDown()" at bounding box center [163, 161] width 121 height 23
click at [177, 187] on button "else:" at bounding box center [163, 189] width 121 height 23
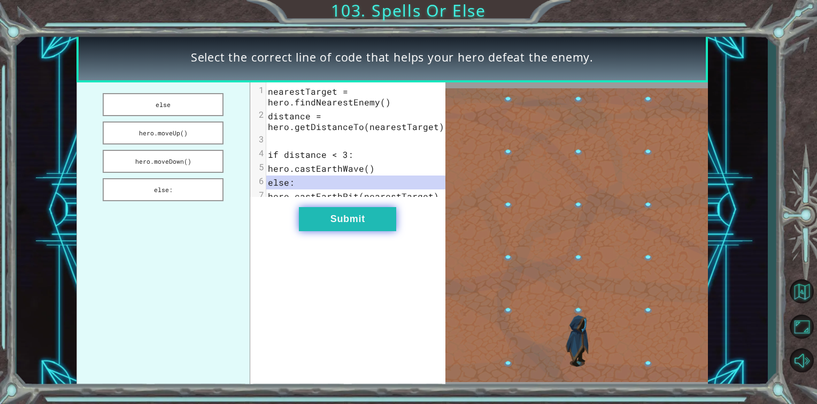
click at [346, 224] on button "Submit" at bounding box center [347, 219] width 97 height 24
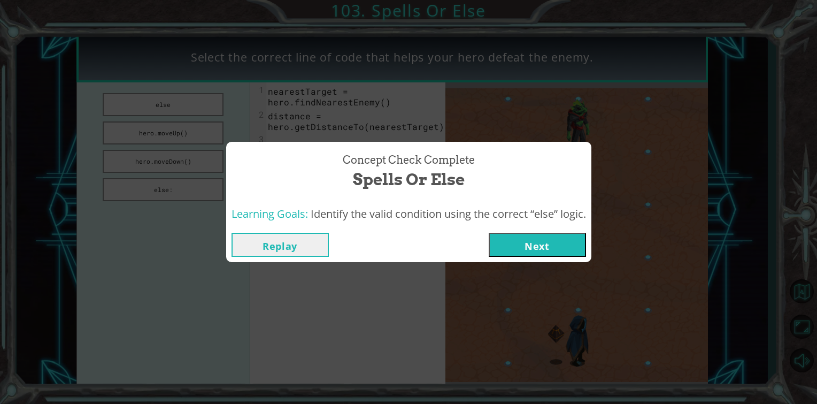
click at [541, 254] on button "Next" at bounding box center [537, 245] width 97 height 24
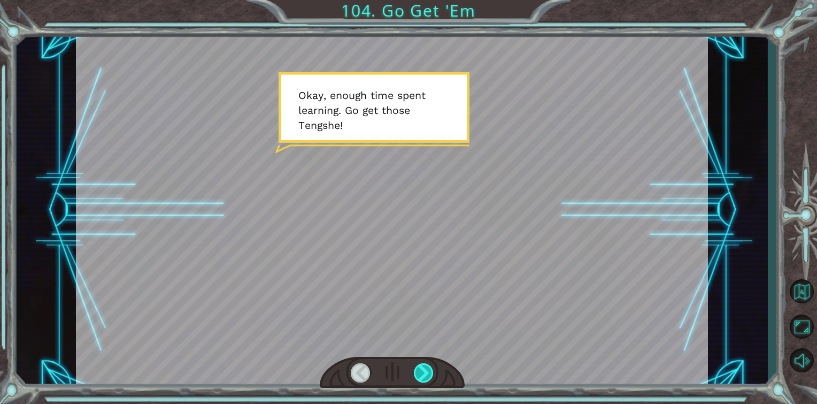
click at [426, 376] on div at bounding box center [424, 372] width 20 height 19
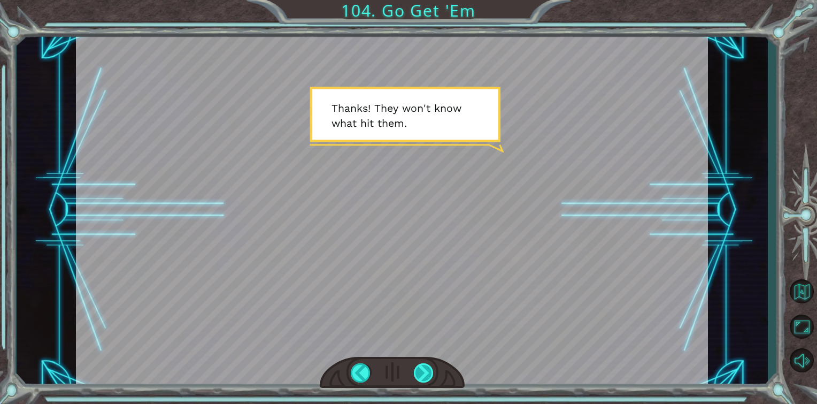
click at [426, 374] on div at bounding box center [424, 372] width 20 height 19
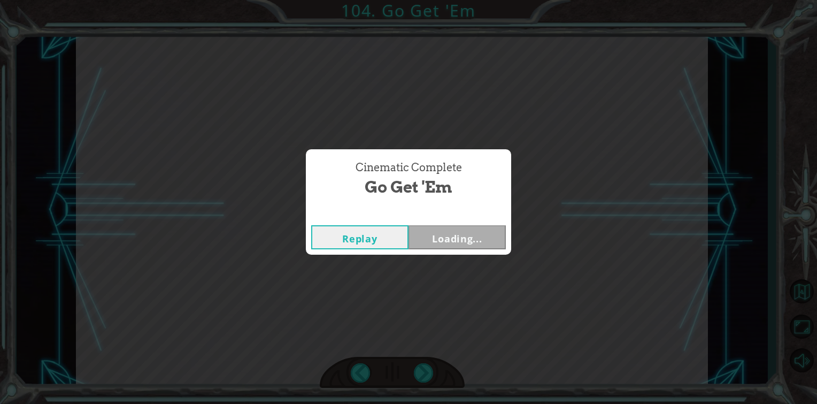
click at [427, 376] on div "Cinematic Complete Go Get 'Em Replay Loading..." at bounding box center [408, 202] width 817 height 404
drag, startPoint x: 427, startPoint y: 376, endPoint x: 432, endPoint y: 227, distance: 149.3
click at [432, 227] on button "Next" at bounding box center [457, 237] width 97 height 24
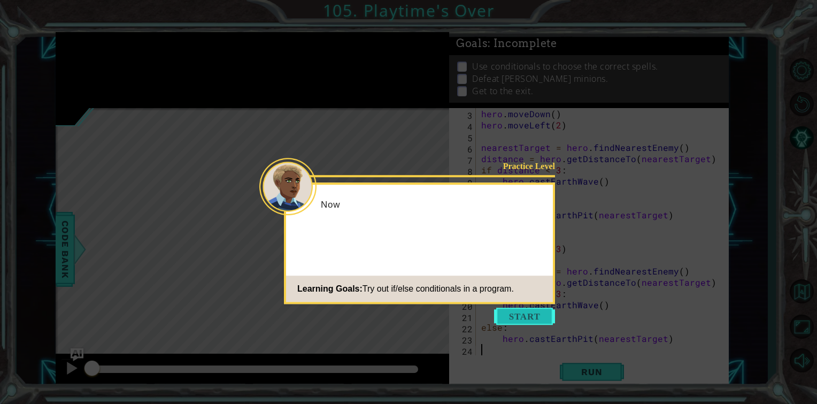
scroll to position [22, 0]
click at [528, 320] on button "Start" at bounding box center [524, 316] width 61 height 17
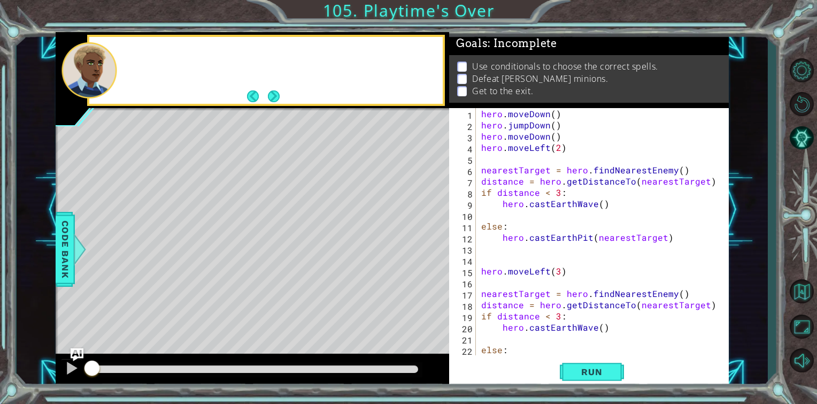
scroll to position [0, 0]
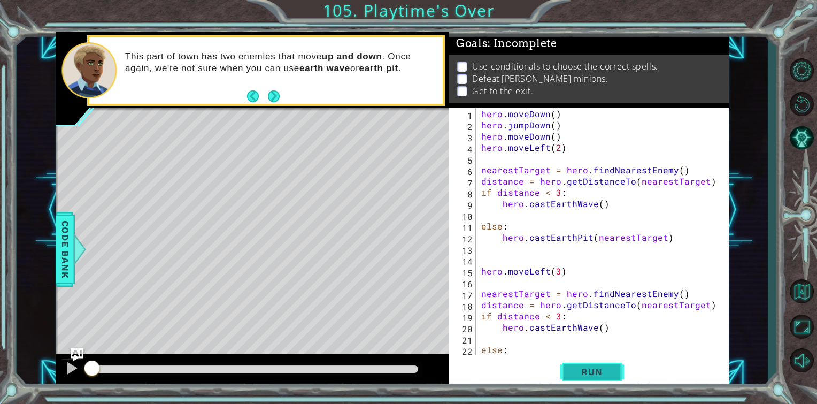
click at [591, 372] on span "Run" at bounding box center [592, 371] width 42 height 11
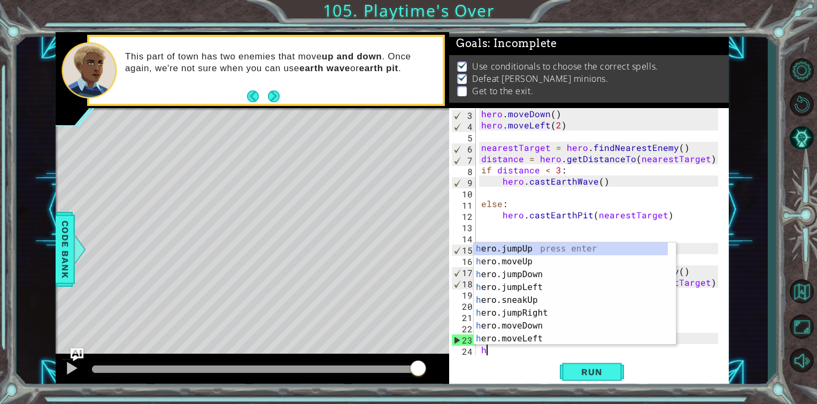
scroll to position [33, 0]
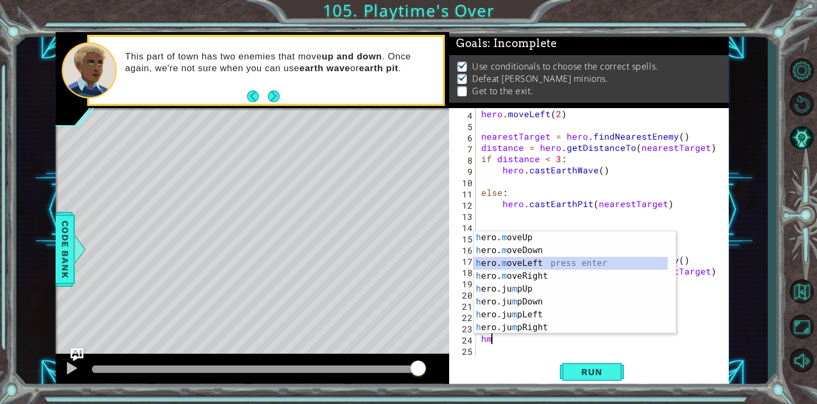
click at [549, 263] on div "h ero. m oveUp press enter h ero. m oveDown press enter h ero. m oveLeft press …" at bounding box center [571, 295] width 194 height 128
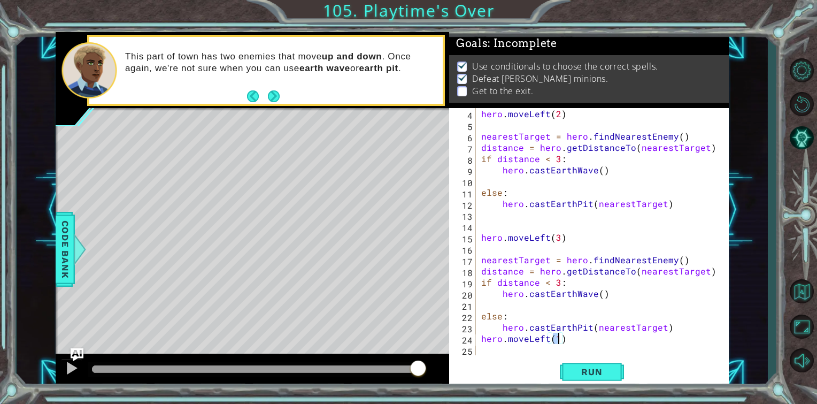
type textarea "hero.moveLeft(1)"
click at [466, 366] on div "Run" at bounding box center [592, 372] width 280 height 28
click at [496, 338] on div "hero . moveLeft ( 2 ) nearestTarget = hero . findNearestEnemy ( ) distance = he…" at bounding box center [601, 243] width 244 height 270
click at [490, 358] on div "Run" at bounding box center [592, 372] width 280 height 28
click at [482, 352] on div "hero . moveLeft ( 2 ) nearestTarget = hero . findNearestEnemy ( ) distance = he…" at bounding box center [601, 243] width 244 height 270
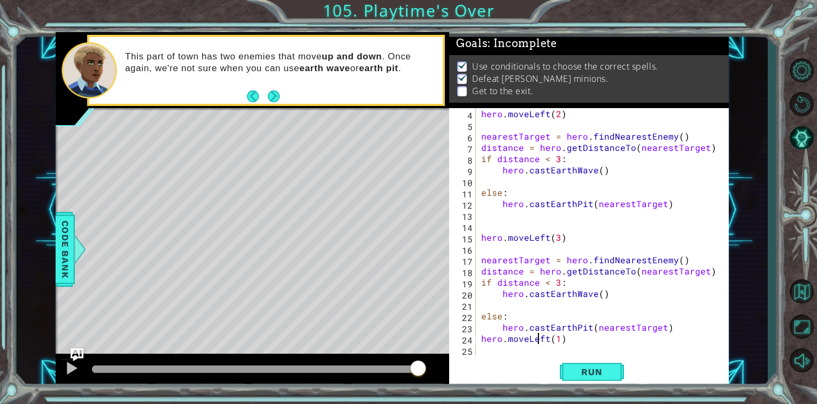
click at [539, 335] on div "hero . moveLeft ( 2 ) nearestTarget = hero . findNearestEnemy ( ) distance = he…" at bounding box center [601, 243] width 244 height 270
type textarea "hero.moveLeft(1)"
click at [510, 356] on div "hero.moveLeft(1) 4 5 6 7 8 9 10 11 12 13 14 15 16 17 18 19 20 21 22 23 24 25 he…" at bounding box center [589, 248] width 280 height 280
click at [486, 352] on div "hero . moveLeft ( 2 ) nearestTarget = hero . findNearestEnemy ( ) distance = he…" at bounding box center [601, 243] width 244 height 270
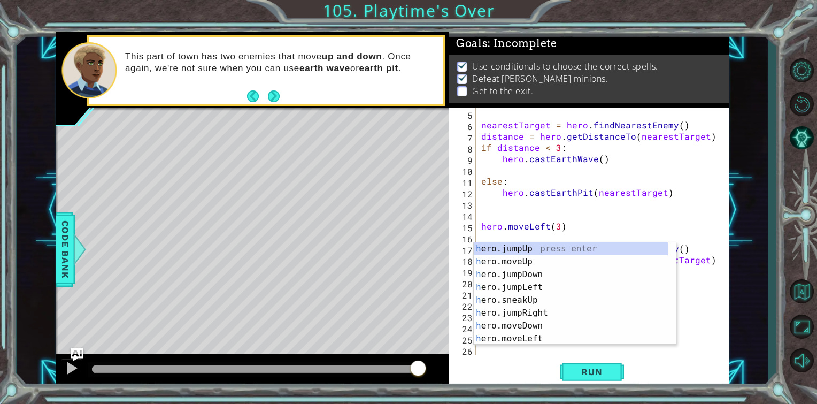
scroll to position [45, 0]
click at [539, 249] on div "h ero. m oveUp press enter h ero. m oveDown press enter h ero. m oveLeft press …" at bounding box center [571, 295] width 194 height 128
type textarea "hero.moveDown(1)"
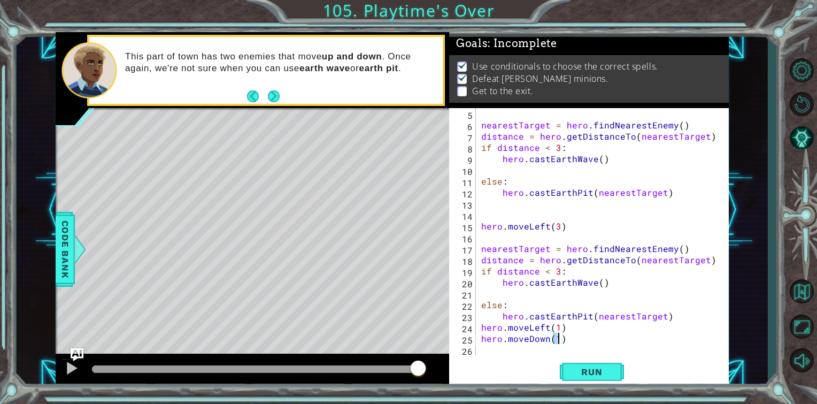
scroll to position [0, 0]
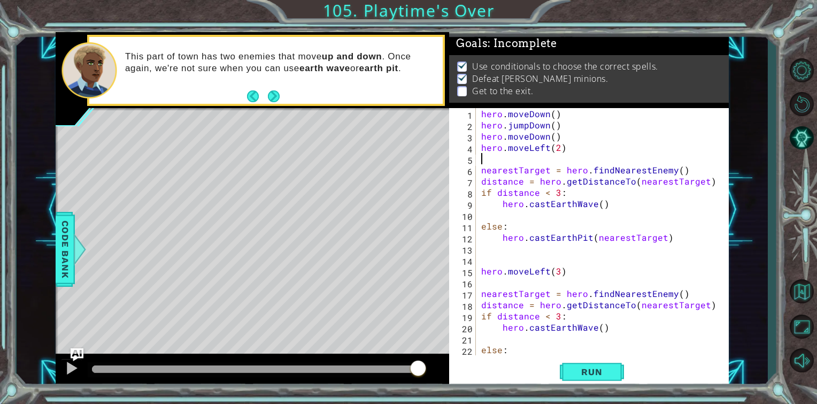
click at [485, 163] on div "hero . moveDown ( ) hero . jumpDown ( ) hero . moveDown ( ) hero . moveLeft ( 2…" at bounding box center [601, 243] width 244 height 270
click at [481, 173] on div "hero . moveDown ( ) hero . jumpDown ( ) hero . moveDown ( ) hero . moveLeft ( 2…" at bounding box center [601, 243] width 244 height 270
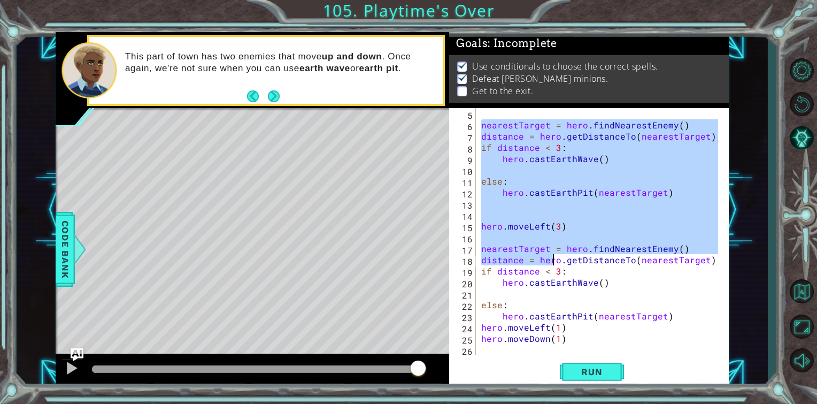
scroll to position [45, 0]
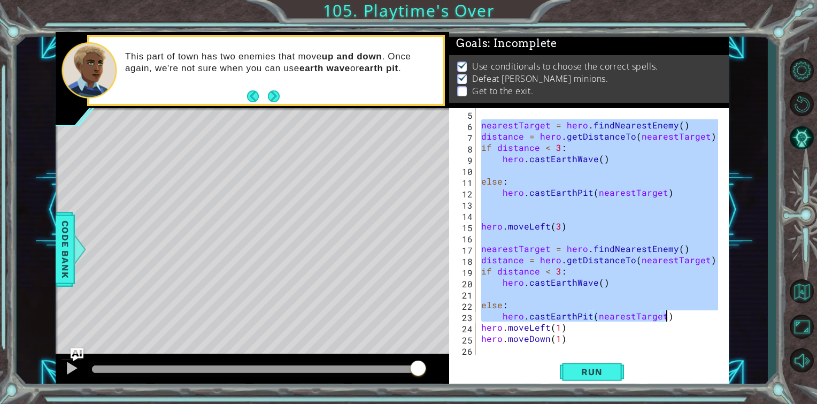
drag, startPoint x: 481, startPoint y: 170, endPoint x: 671, endPoint y: 317, distance: 240.1
click at [671, 317] on div "nearestTarget = hero . findNearestEnemy ( ) distance = hero . getDistanceTo ( n…" at bounding box center [601, 243] width 244 height 270
click at [612, 379] on button "Run" at bounding box center [592, 372] width 64 height 28
type textarea "hero.castEarthPit(nearestTarget)"
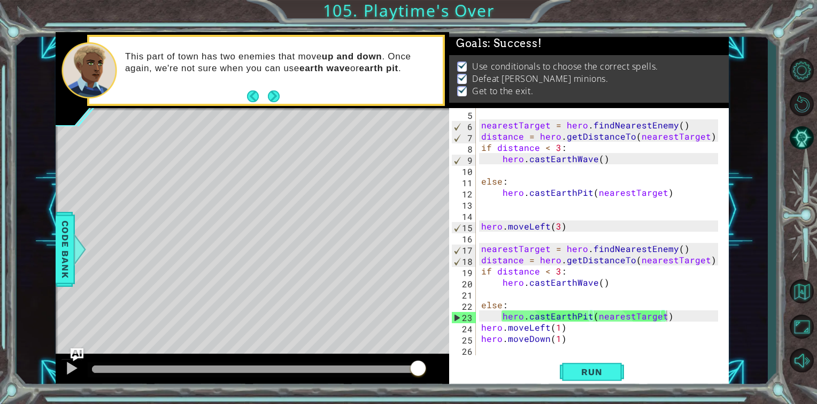
drag, startPoint x: 111, startPoint y: 372, endPoint x: 517, endPoint y: 340, distance: 407.3
click at [494, 357] on div "1 ההההההההההההההההההההההההההההההההההההההההההההההההההההההההההההההההההההההההההההה…" at bounding box center [393, 209] width 674 height 355
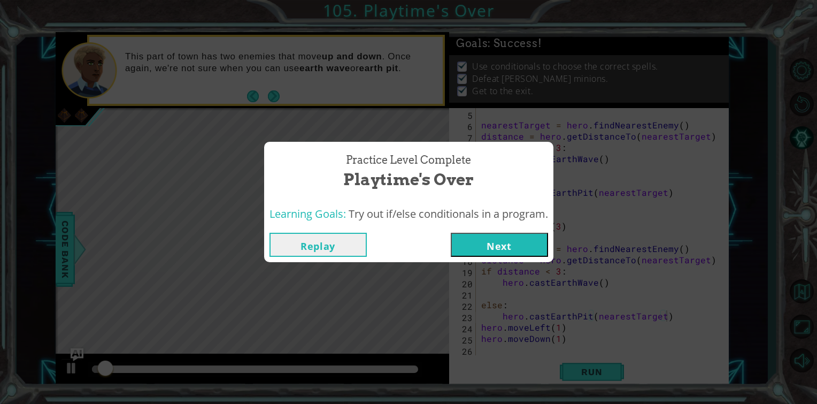
click at [499, 249] on button "Next" at bounding box center [499, 245] width 97 height 24
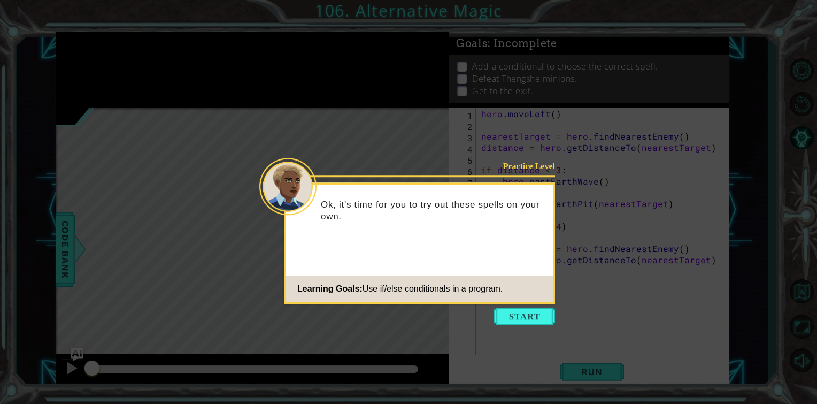
click at [525, 315] on button "Start" at bounding box center [524, 316] width 61 height 17
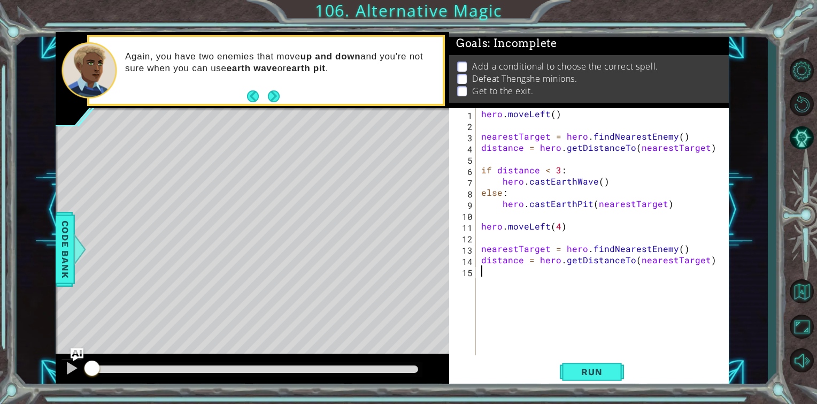
paste textarea "hero.castEarthPit(nearestTarget)"
type textarea "hero.castEarthPit(nearestTarget)"
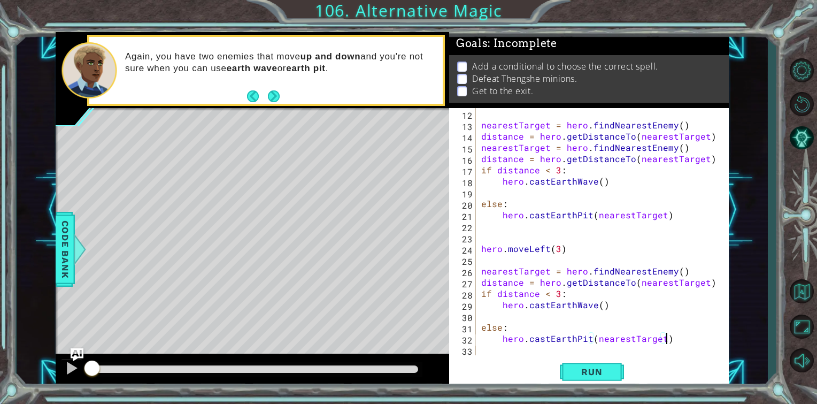
scroll to position [123, 0]
click at [568, 380] on button "Run" at bounding box center [592, 372] width 64 height 28
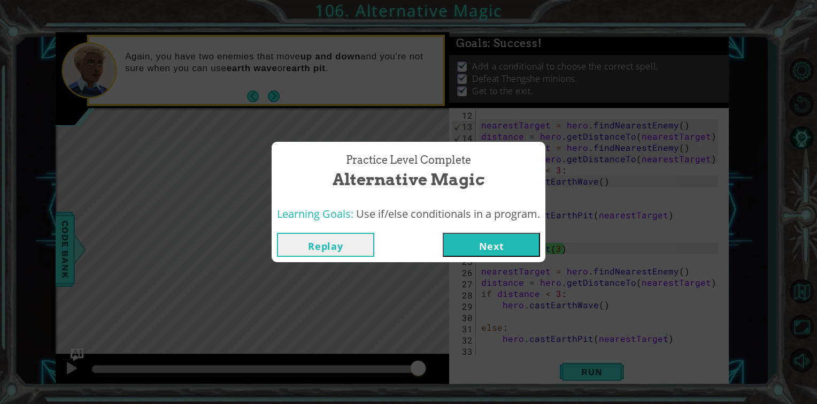
drag, startPoint x: 170, startPoint y: 366, endPoint x: 446, endPoint y: 375, distance: 276.2
click at [445, 375] on body "1 ההההההההההההההההההההההההההההההההההההההההההההההההההההההההההההההההההההההההההההה…" at bounding box center [408, 202] width 817 height 404
click at [475, 248] on button "Next" at bounding box center [491, 245] width 97 height 24
